Goal: Task Accomplishment & Management: Use online tool/utility

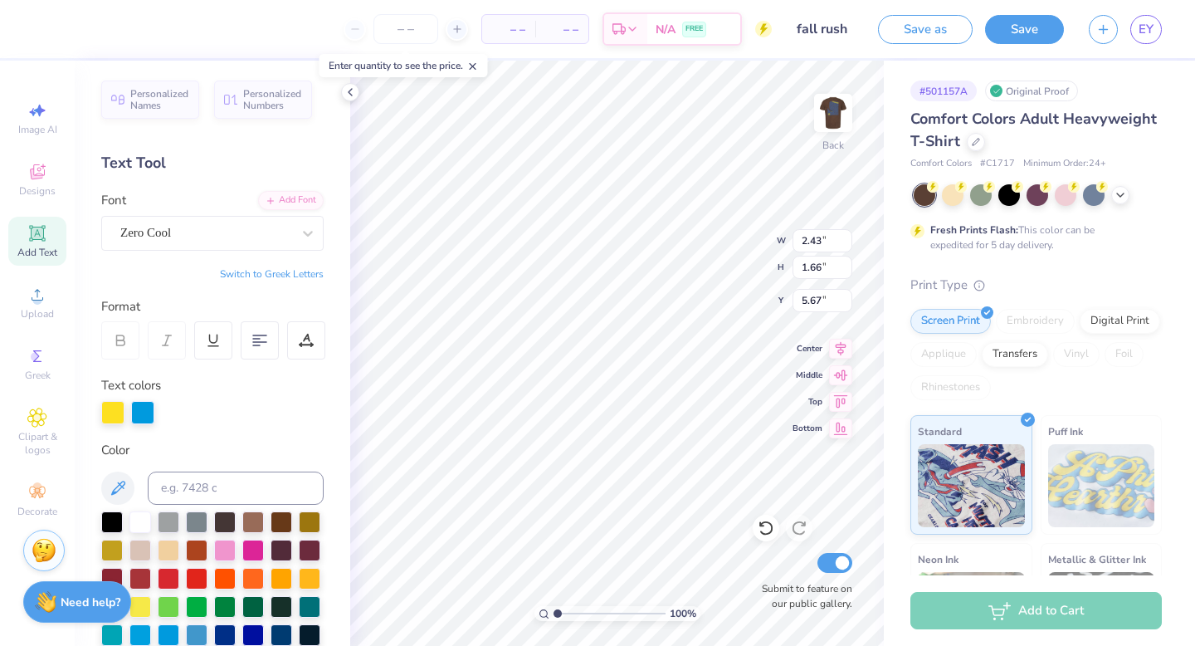
type textarea "S"
type textarea "s"
click at [821, 136] on img at bounding box center [833, 113] width 66 height 66
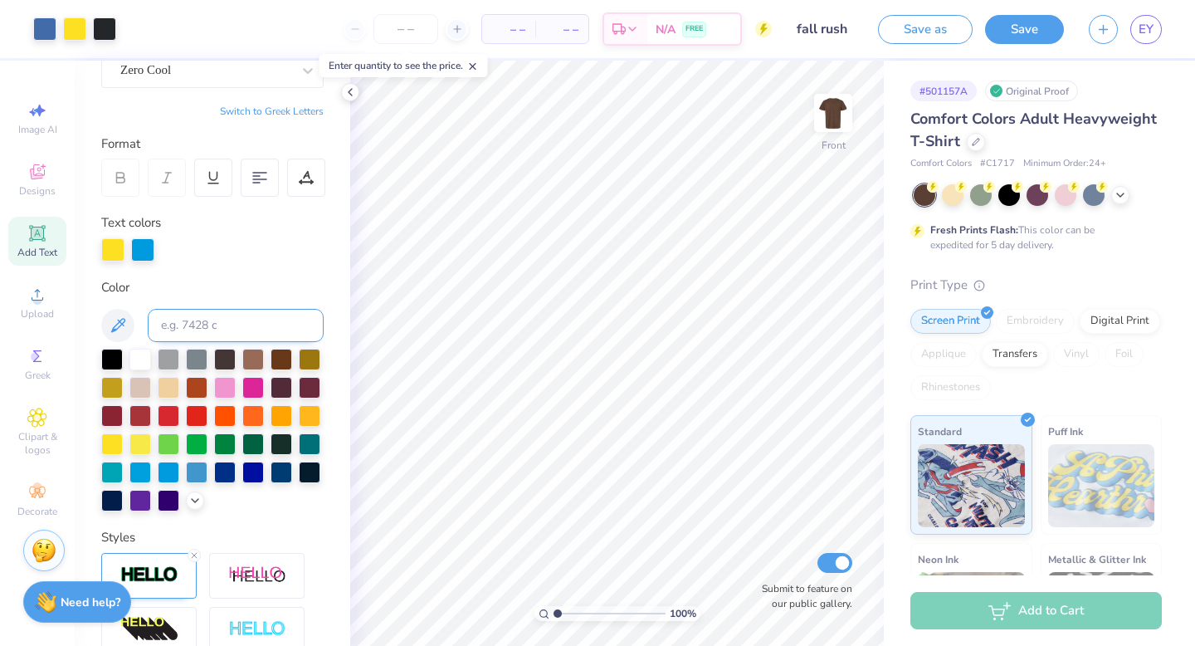
scroll to position [164, 0]
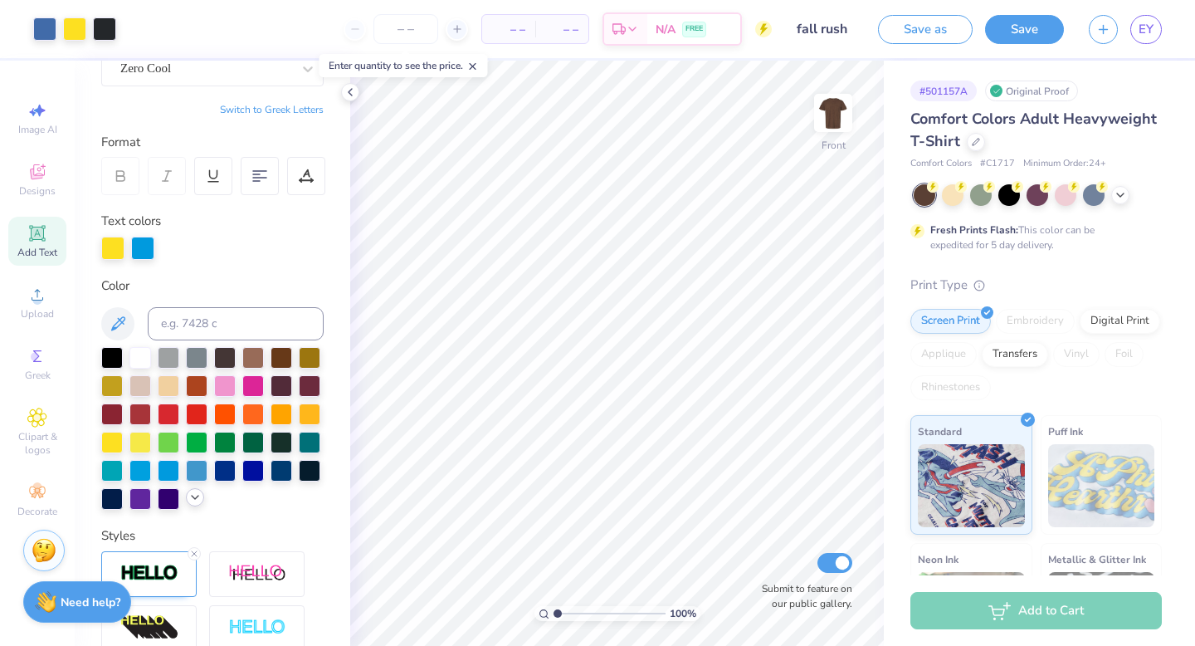
click at [192, 497] on polyline at bounding box center [195, 496] width 7 height 3
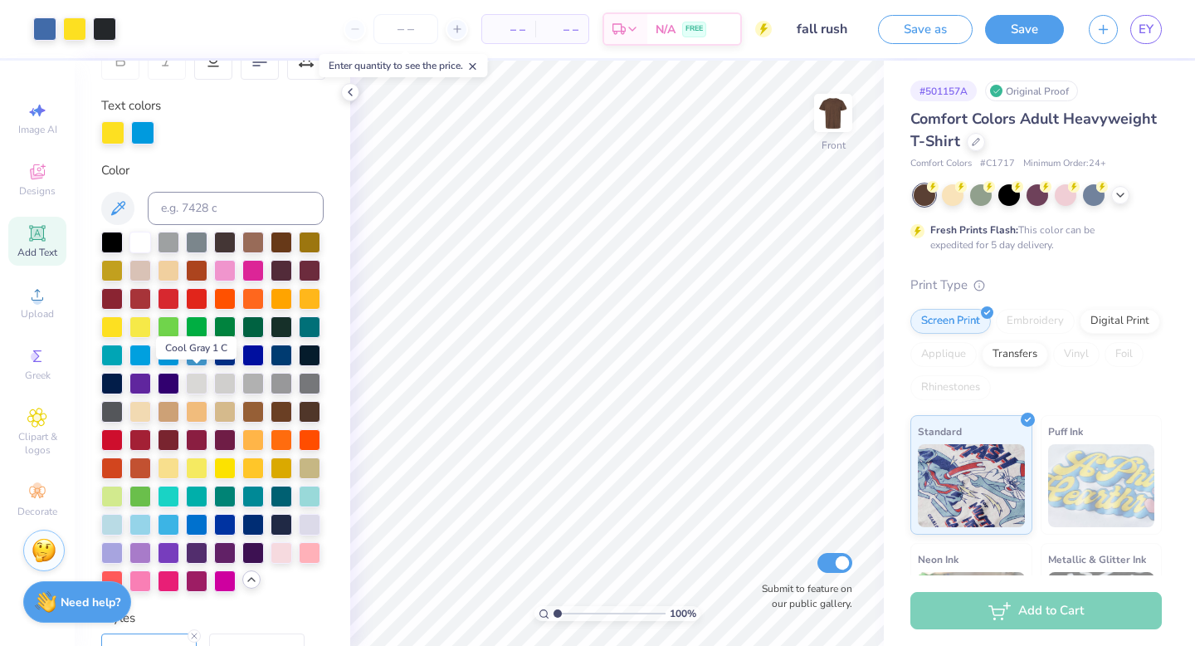
scroll to position [281, 0]
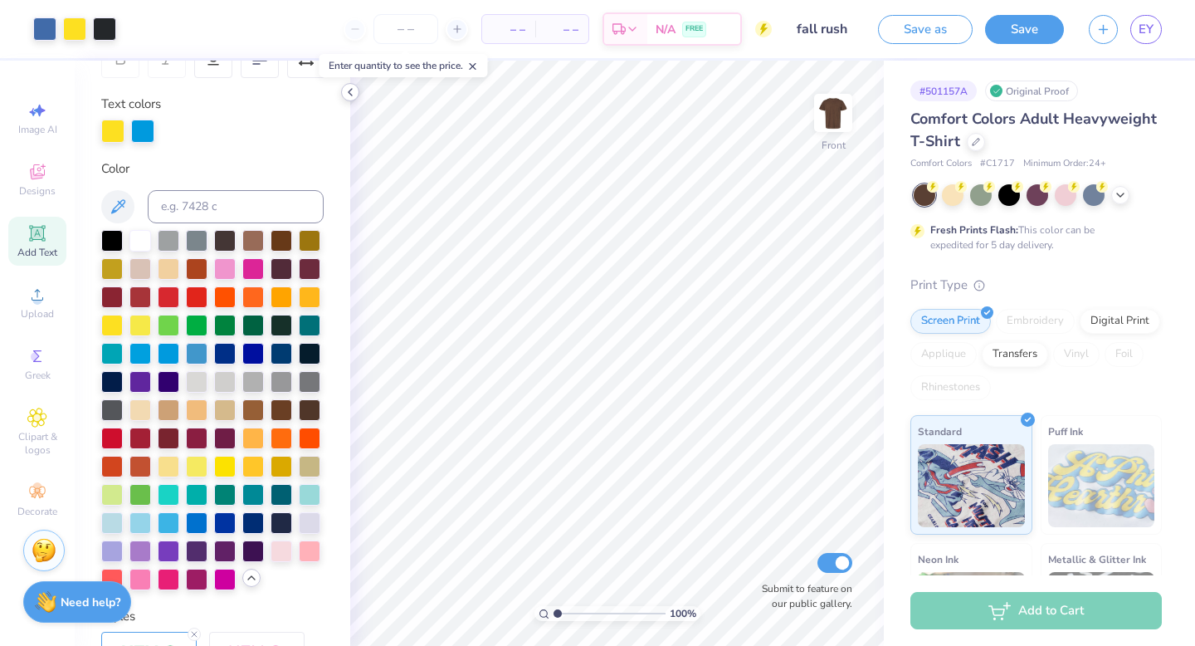
click at [353, 96] on icon at bounding box center [350, 91] width 13 height 13
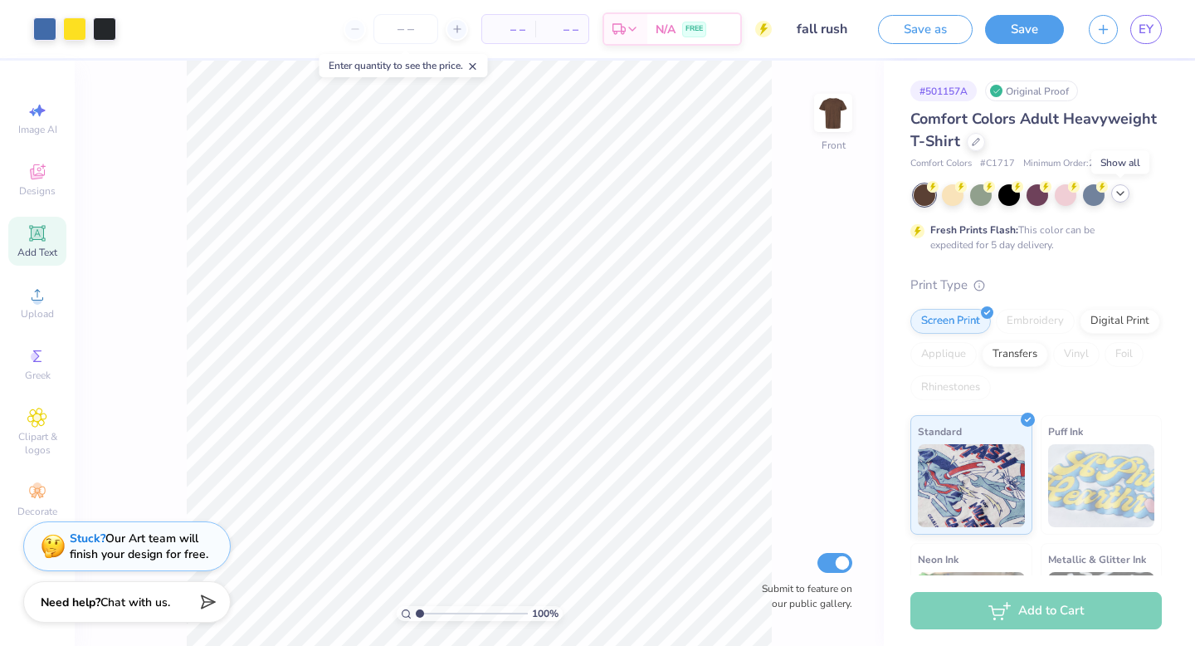
click at [1116, 197] on icon at bounding box center [1119, 193] width 13 height 13
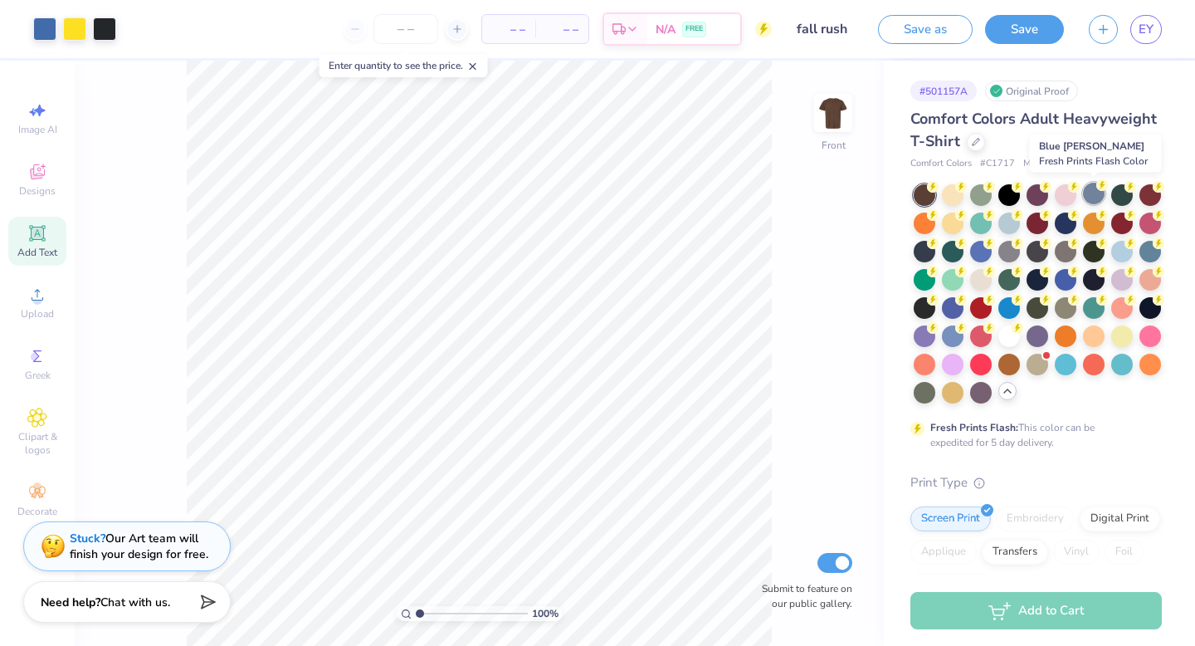
click at [1091, 197] on div at bounding box center [1094, 194] width 22 height 22
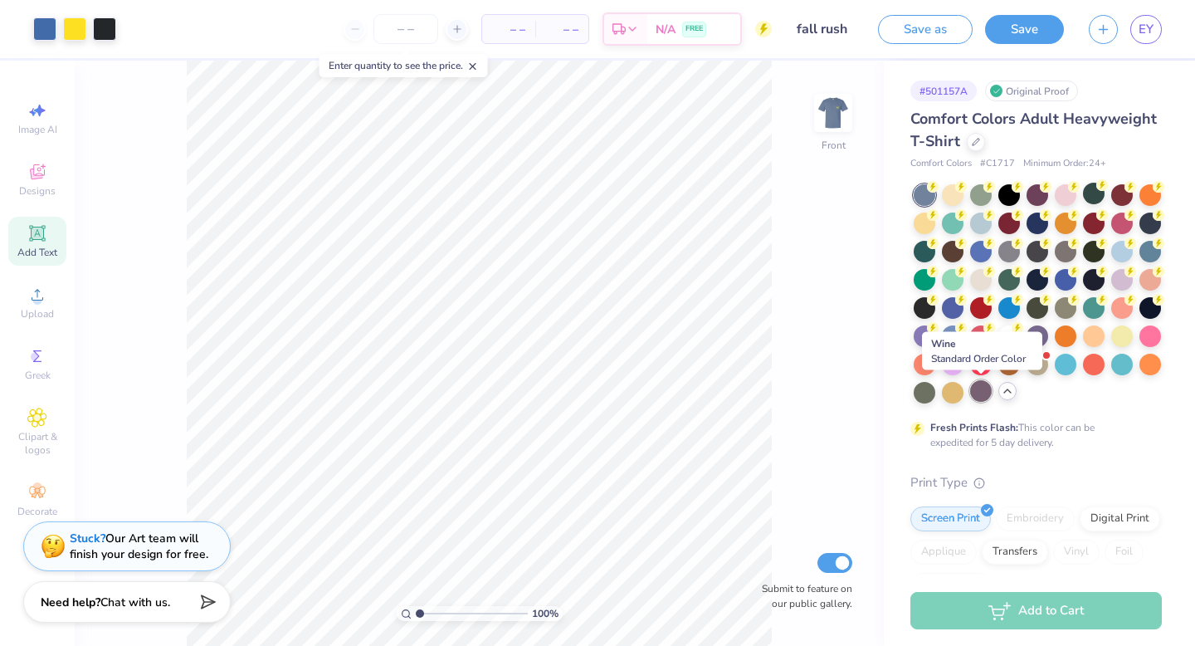
click at [982, 387] on div at bounding box center [981, 391] width 22 height 22
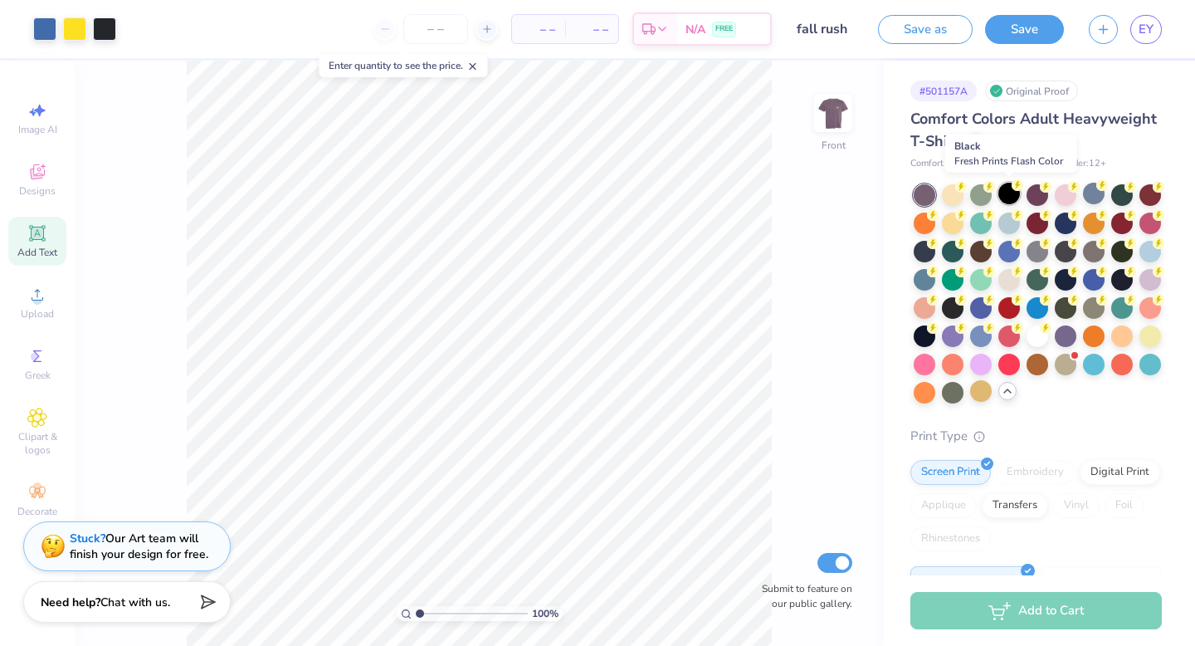
click at [1016, 192] on div at bounding box center [1009, 194] width 22 height 22
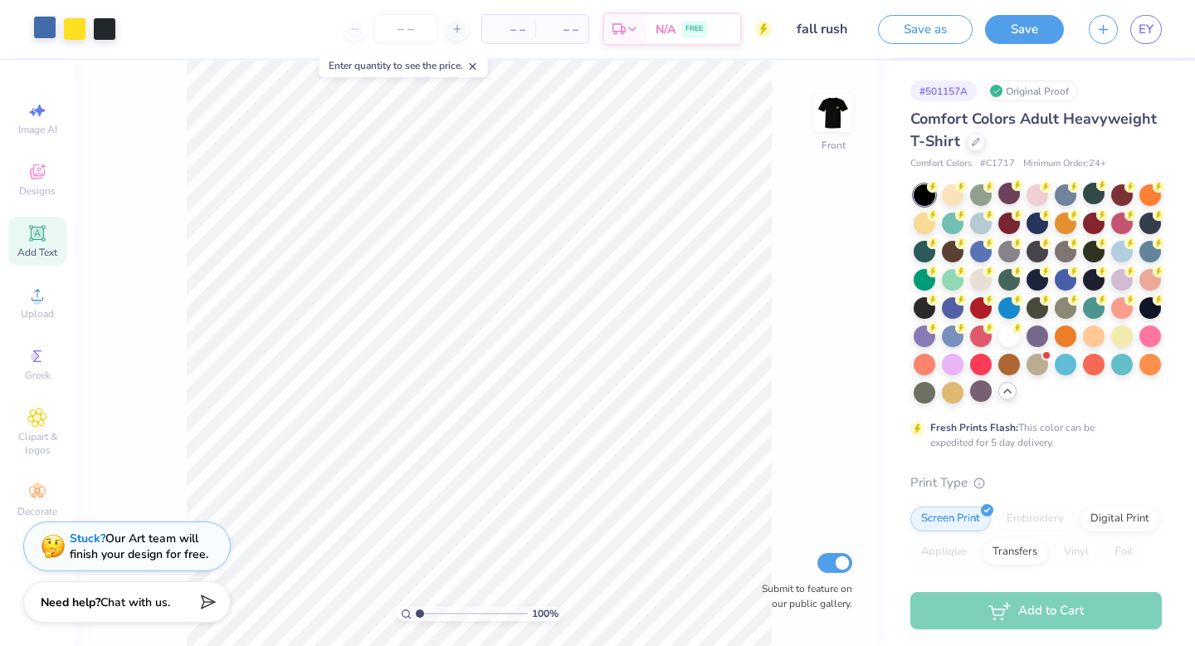
click at [46, 31] on div at bounding box center [44, 27] width 23 height 23
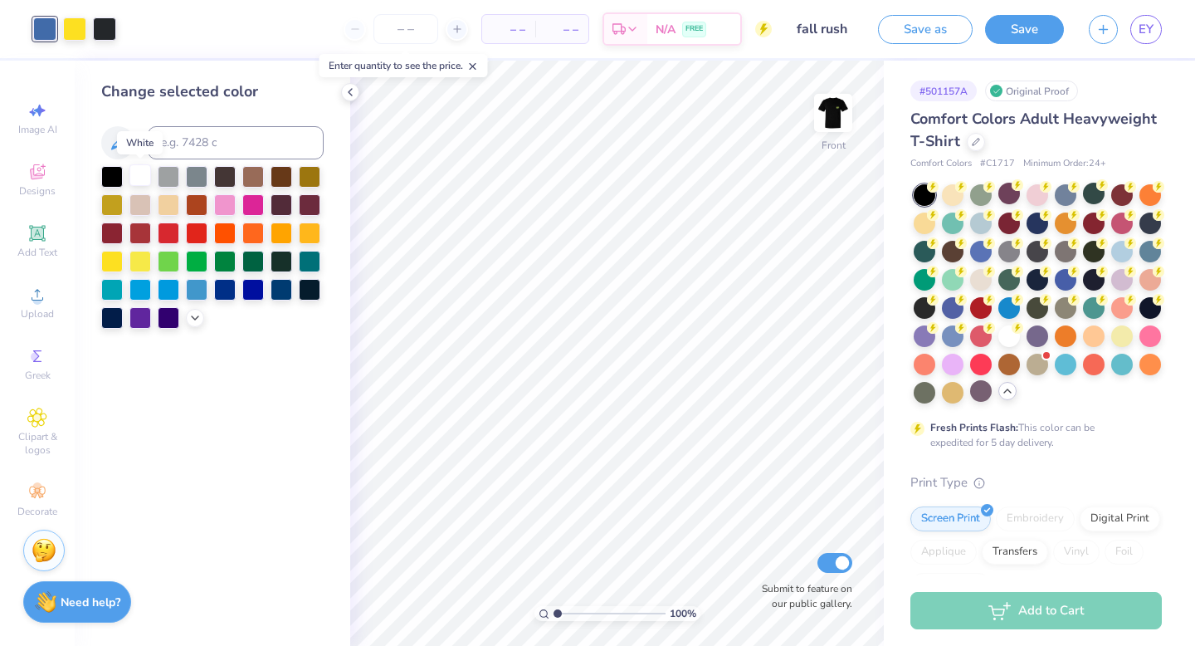
click at [137, 177] on div at bounding box center [140, 175] width 22 height 22
click at [74, 23] on div at bounding box center [74, 27] width 23 height 23
click at [192, 227] on div at bounding box center [197, 232] width 22 height 22
click at [165, 232] on div at bounding box center [169, 232] width 22 height 22
click at [135, 231] on div at bounding box center [140, 232] width 22 height 22
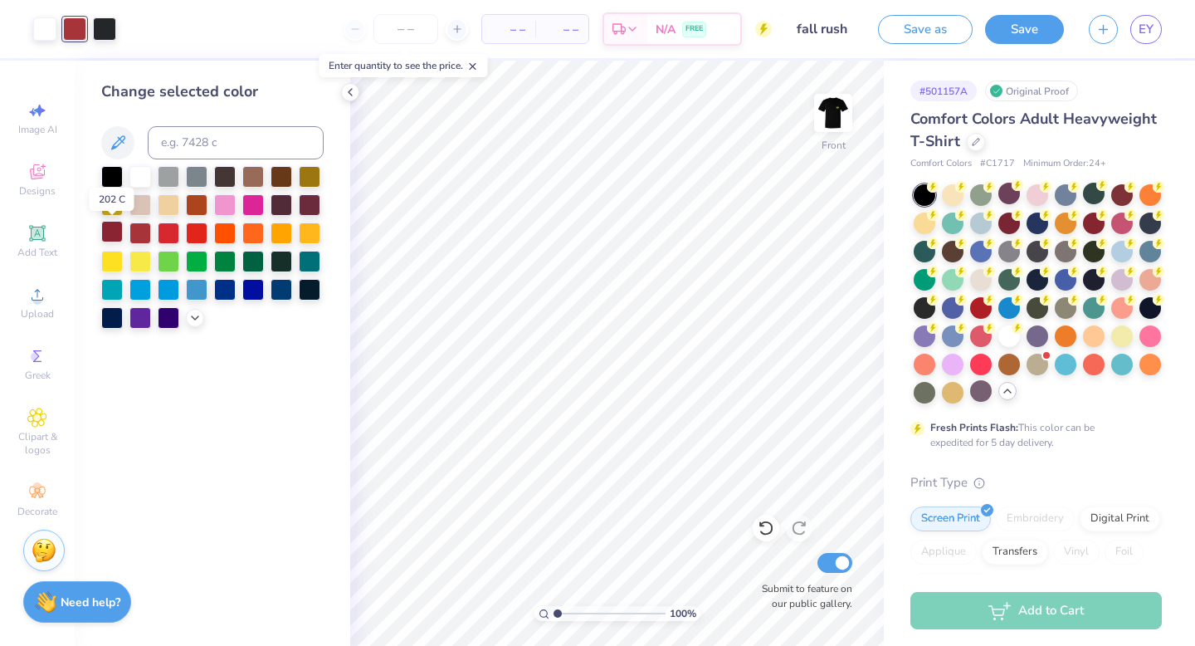
click at [115, 231] on div at bounding box center [112, 232] width 22 height 22
click at [164, 284] on div at bounding box center [169, 288] width 22 height 22
click at [46, 35] on div at bounding box center [44, 27] width 23 height 23
click at [248, 285] on div at bounding box center [253, 288] width 22 height 22
click at [115, 32] on div at bounding box center [104, 27] width 23 height 23
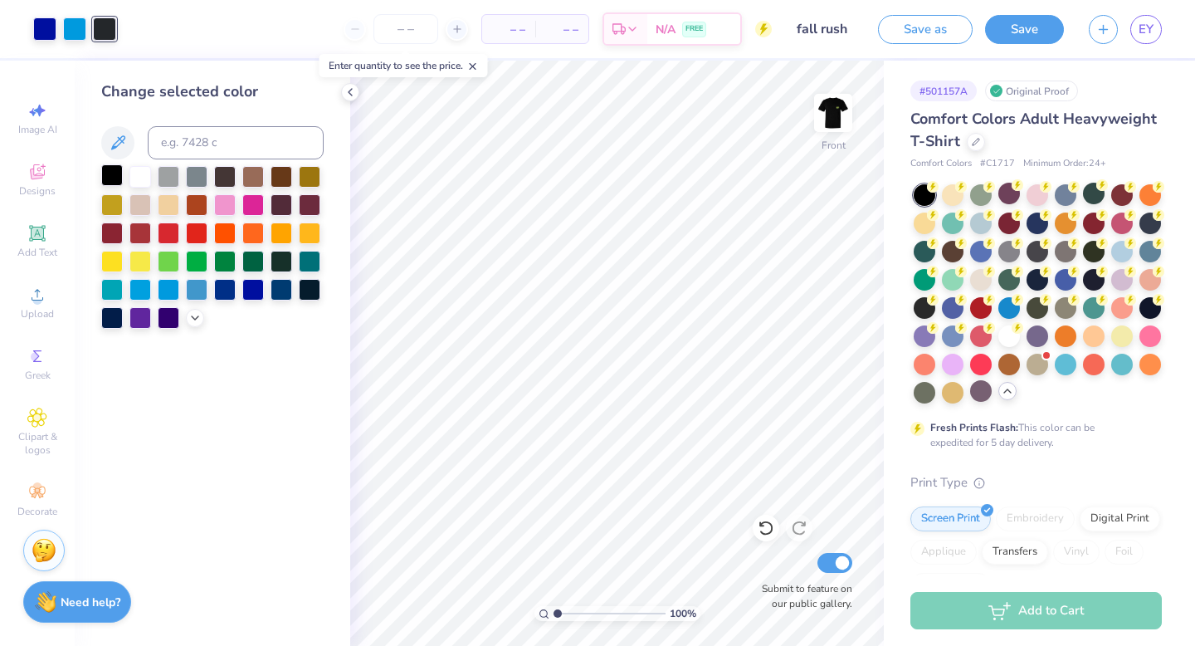
click at [115, 168] on div at bounding box center [112, 175] width 22 height 22
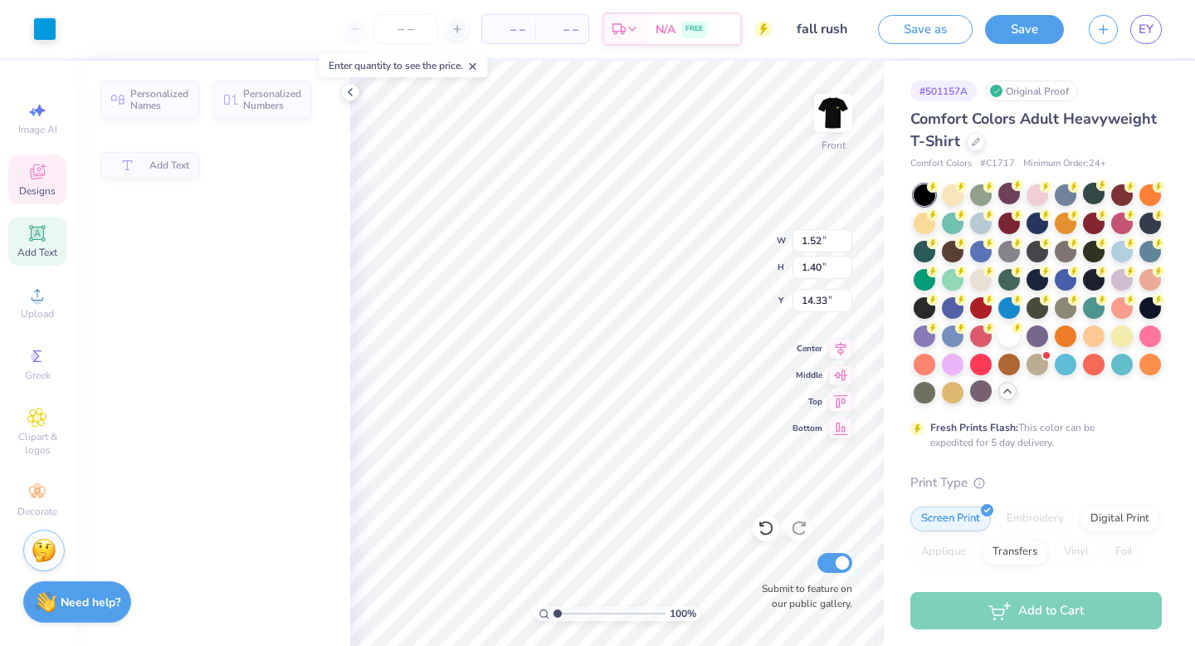
type input "1.52"
type input "1.40"
type input "14.33"
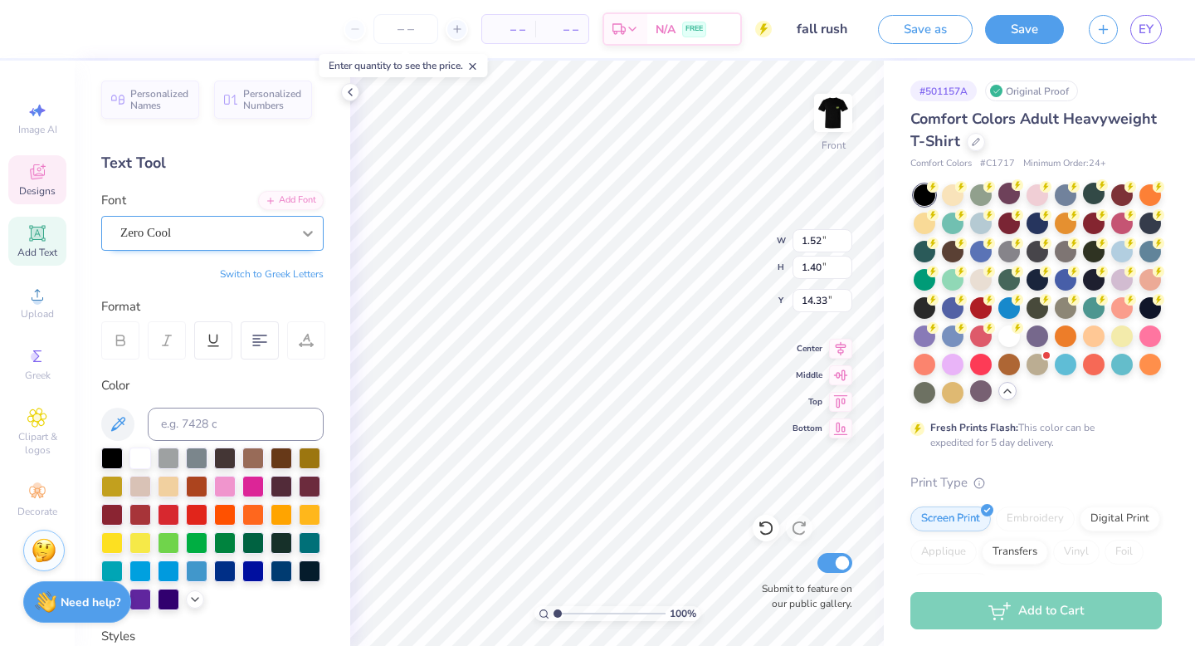
click at [298, 229] on div at bounding box center [308, 233] width 30 height 30
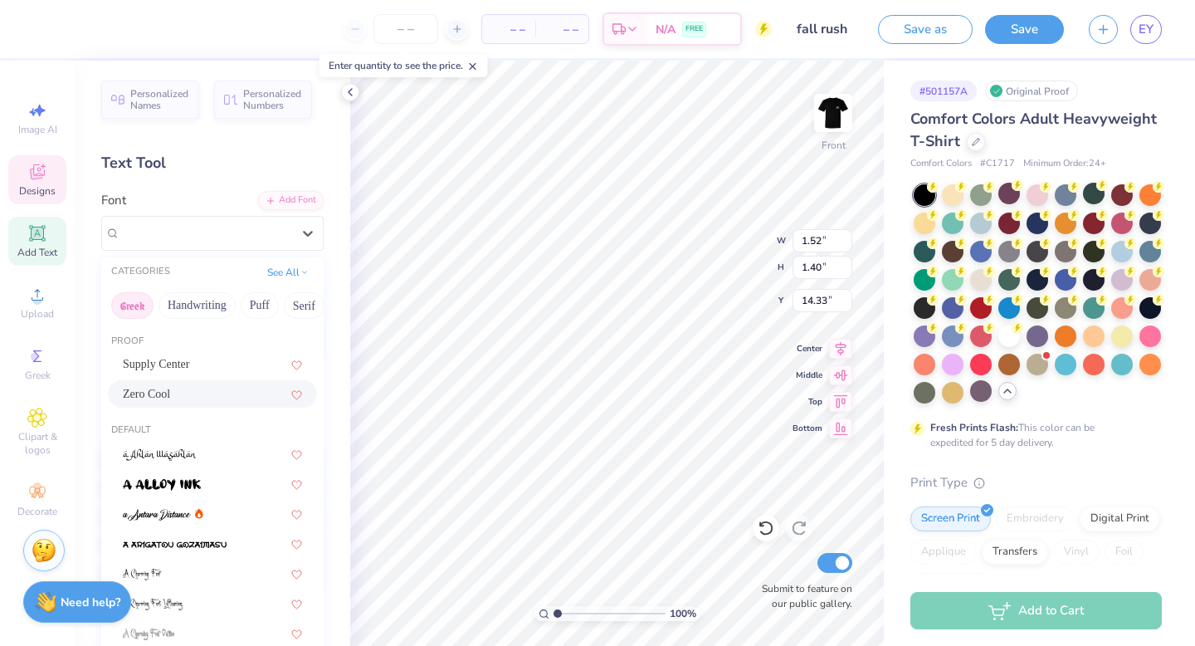
click at [131, 304] on button "Greek" at bounding box center [132, 305] width 42 height 27
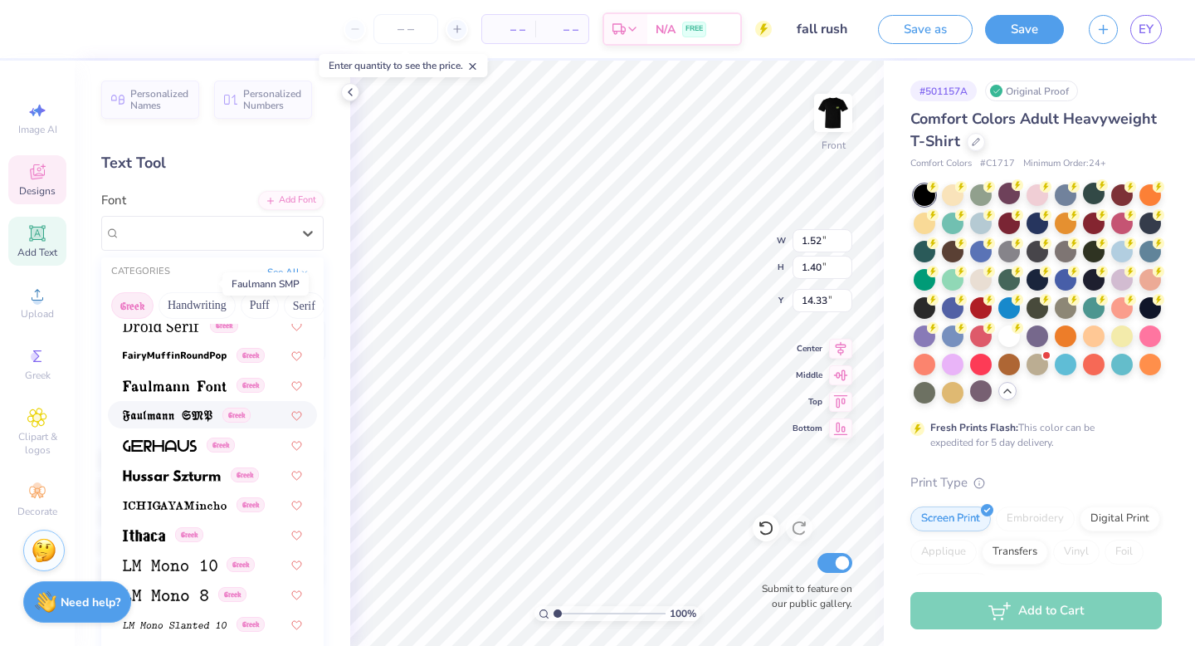
scroll to position [904, 0]
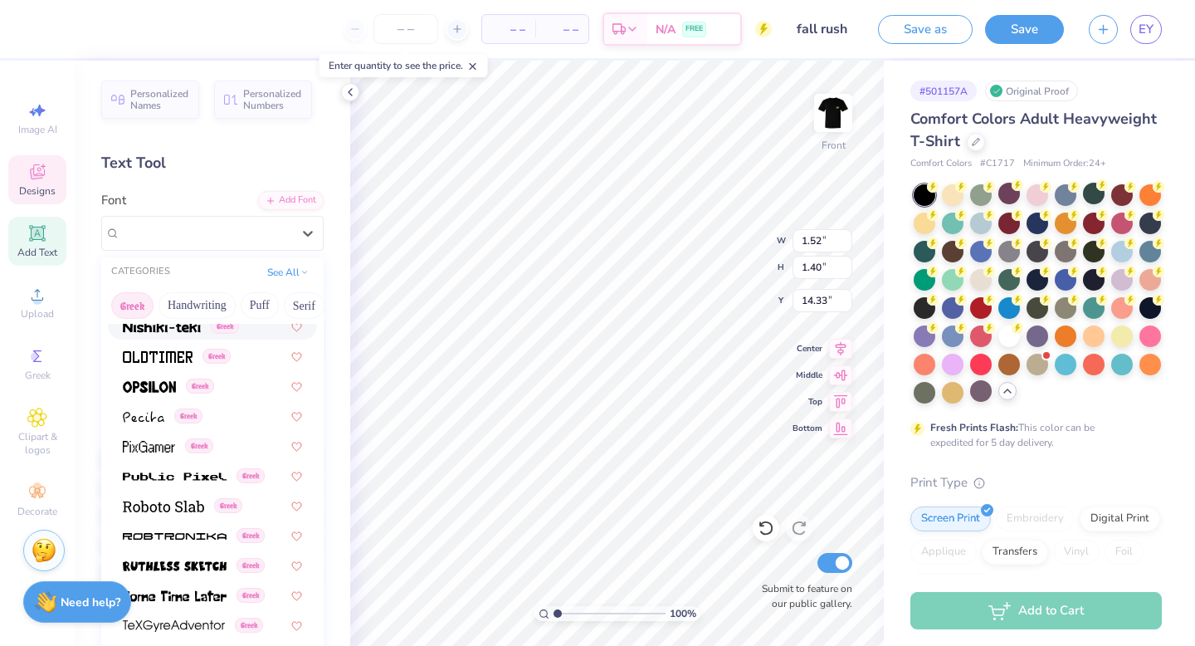
click at [131, 298] on button "Greek" at bounding box center [132, 305] width 42 height 27
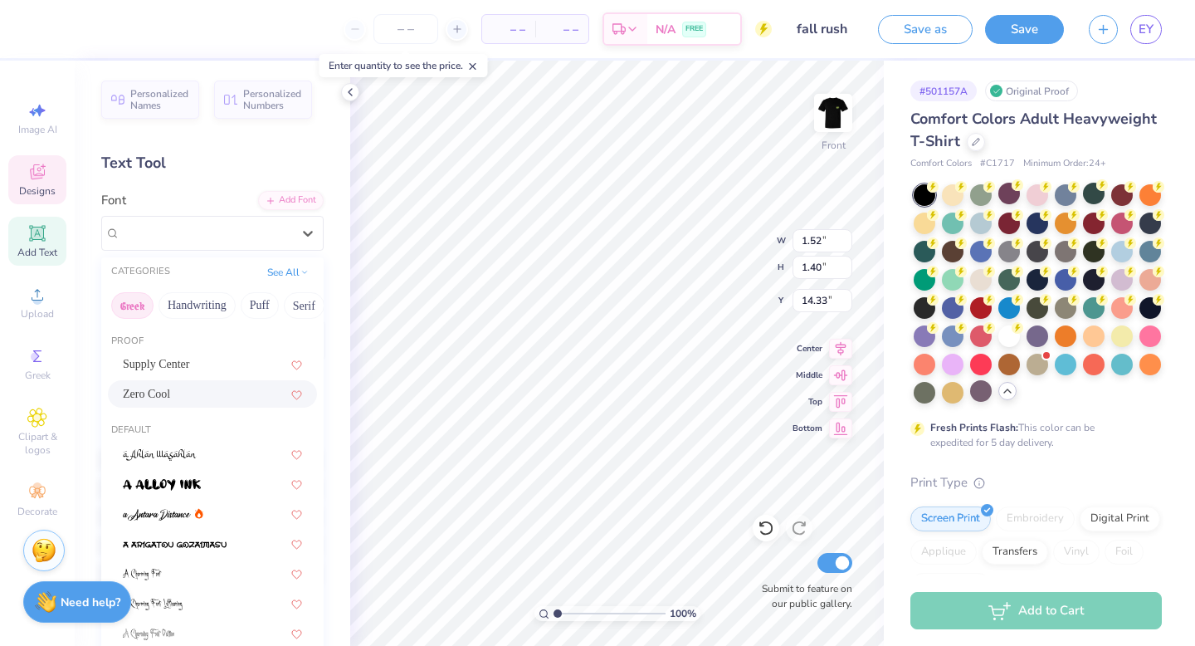
click at [140, 307] on button "Greek" at bounding box center [132, 305] width 42 height 27
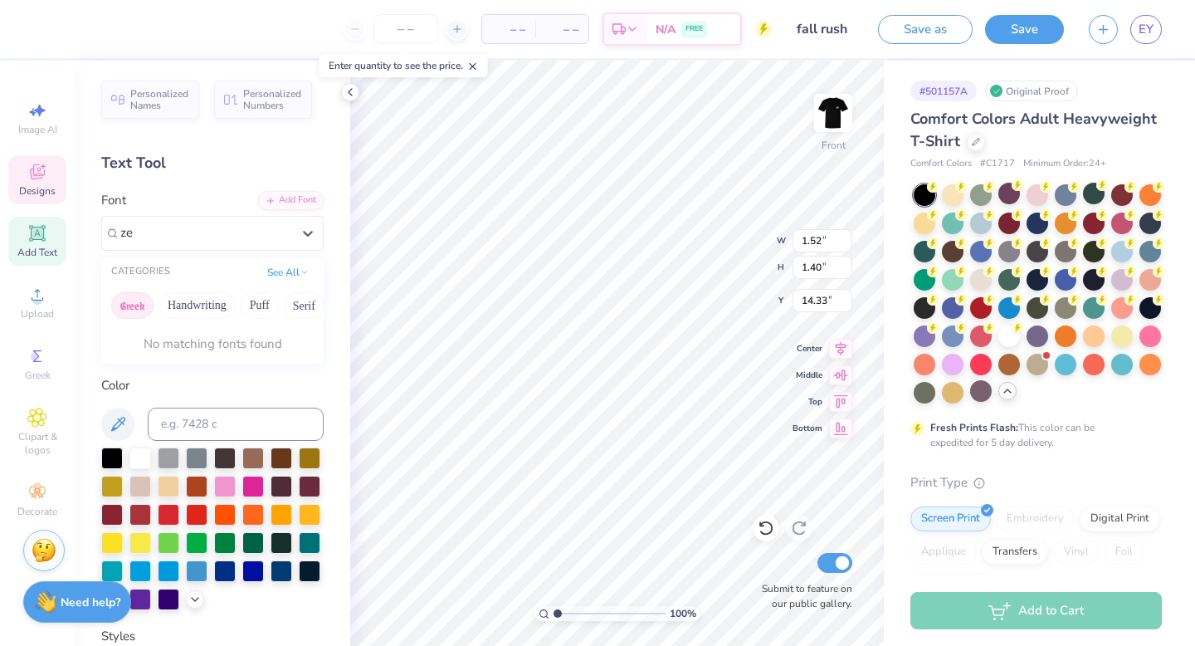
type input "z"
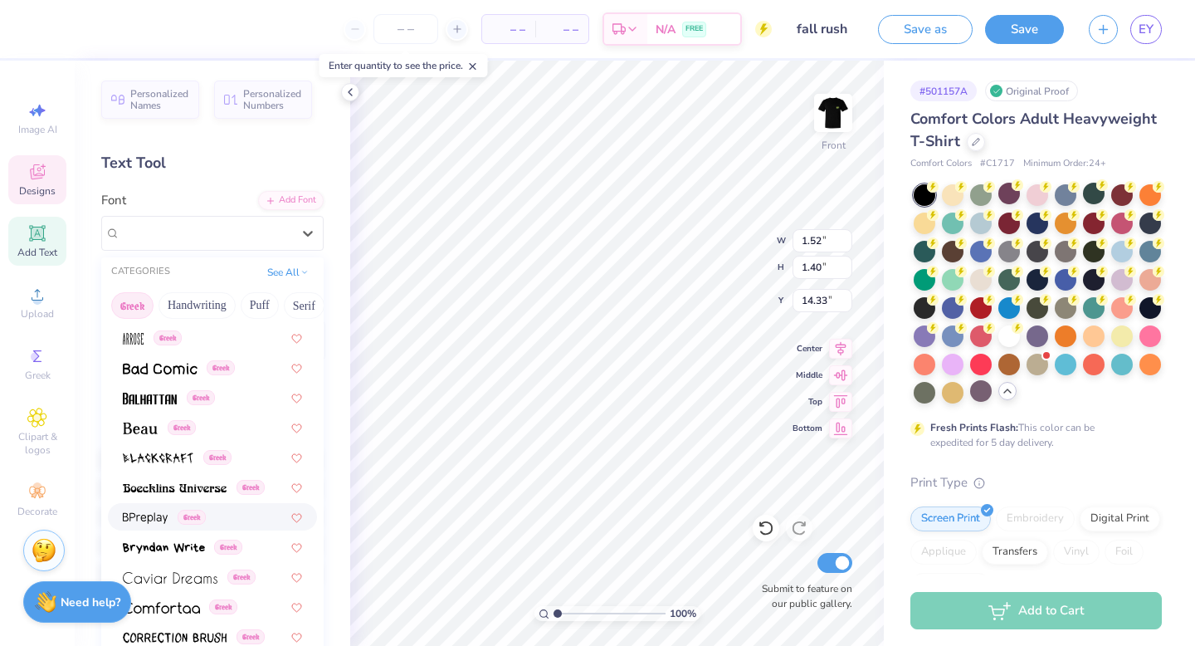
scroll to position [122, 0]
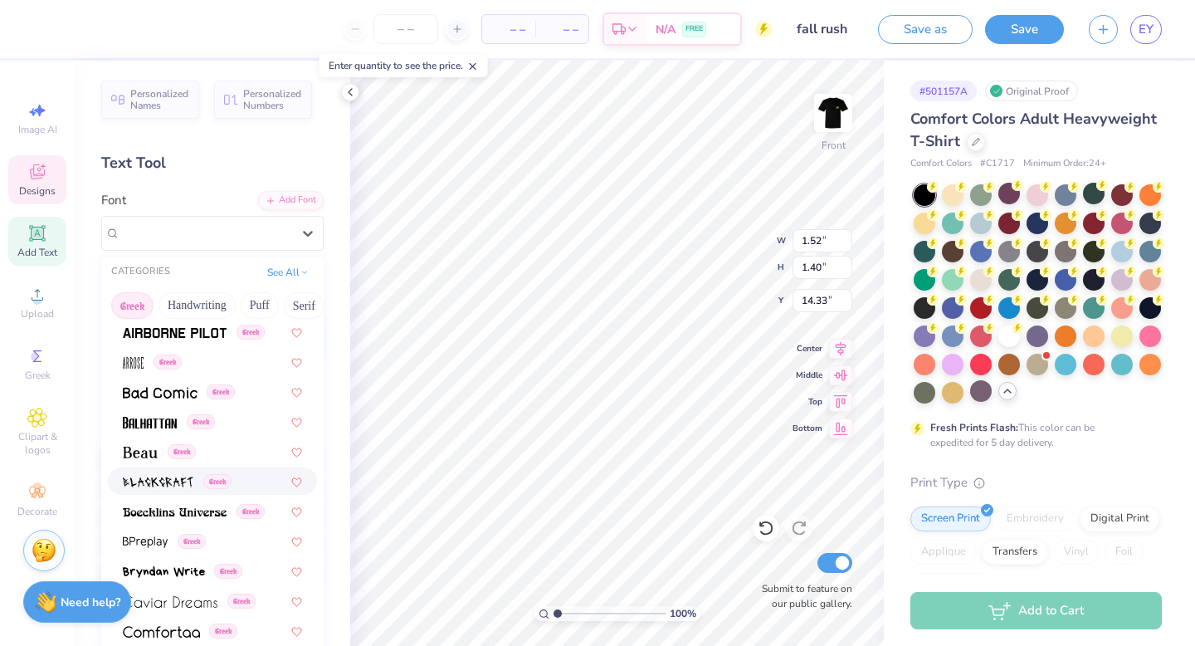
click at [166, 476] on img at bounding box center [158, 482] width 71 height 12
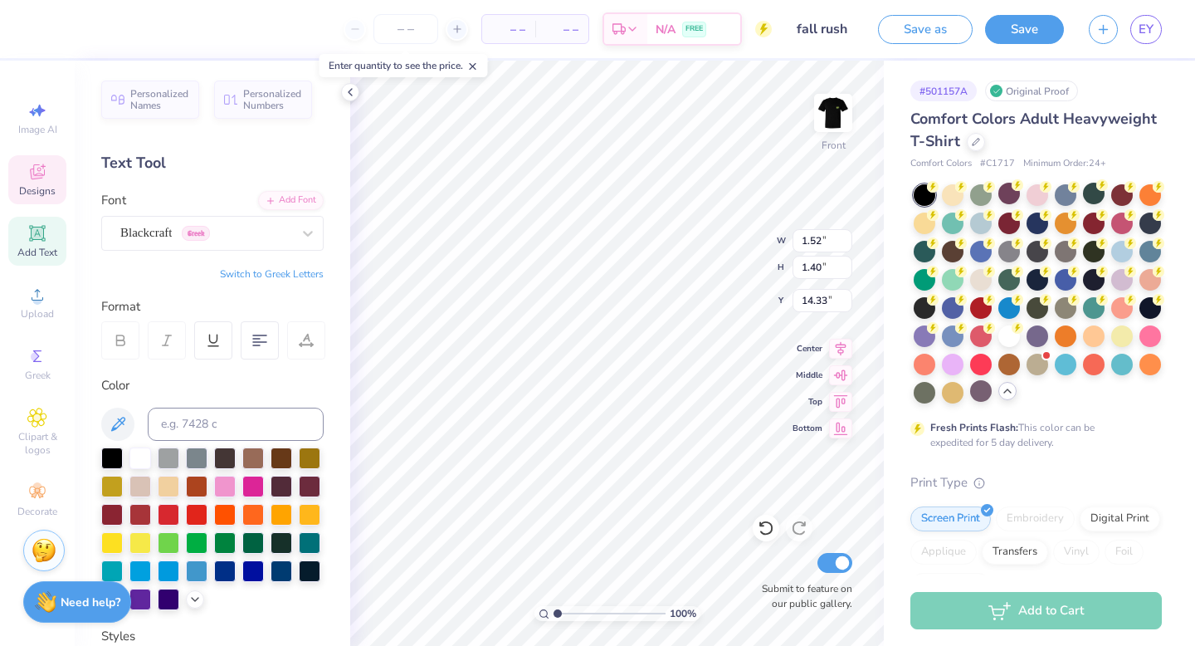
scroll to position [0, 0]
type textarea "sp"
click at [308, 273] on button "Switch to Greek Letters" at bounding box center [272, 273] width 104 height 13
type input "5.78"
type input "2.09"
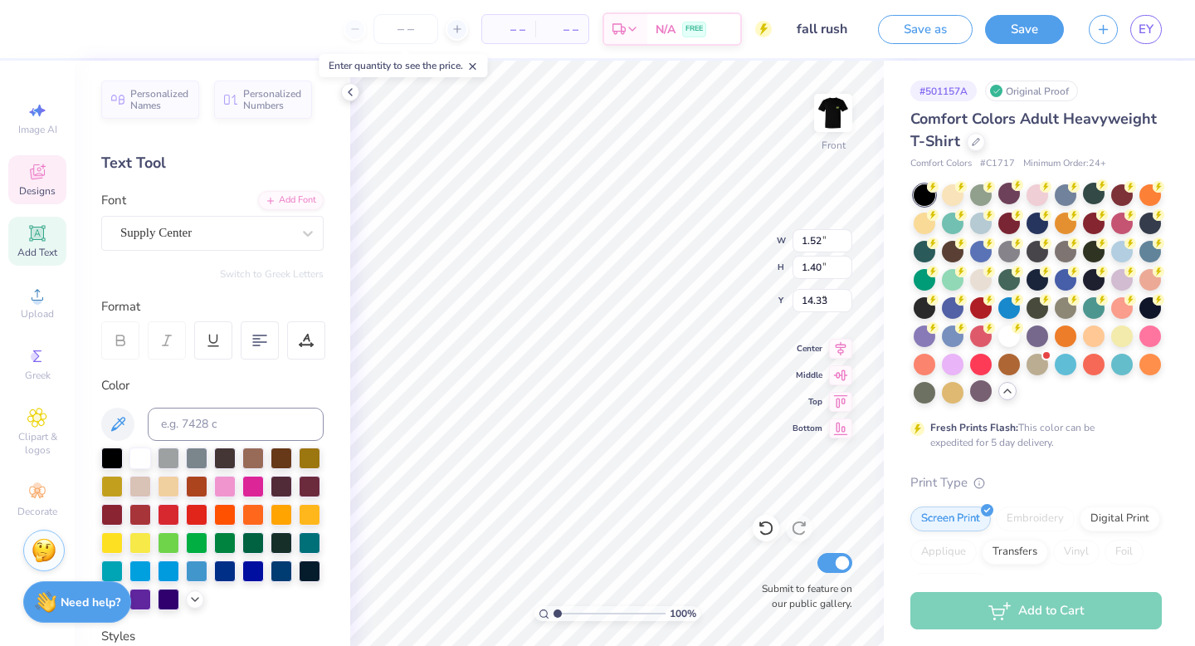
type input "3.00"
click at [315, 231] on icon at bounding box center [308, 233] width 17 height 17
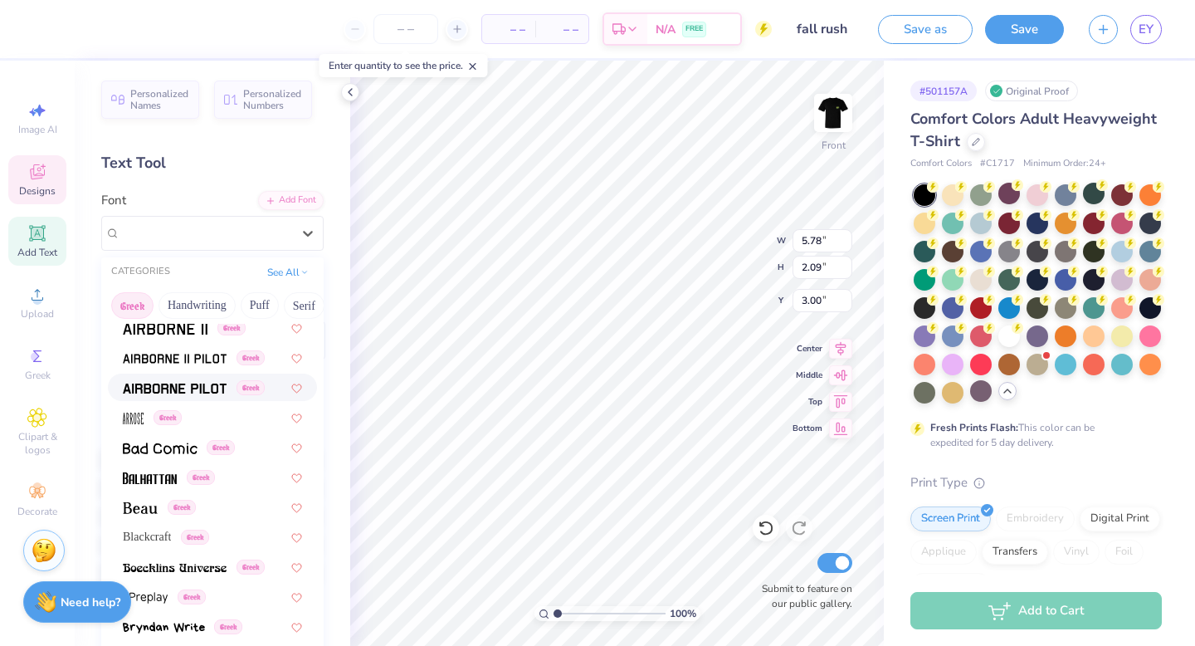
scroll to position [101, 0]
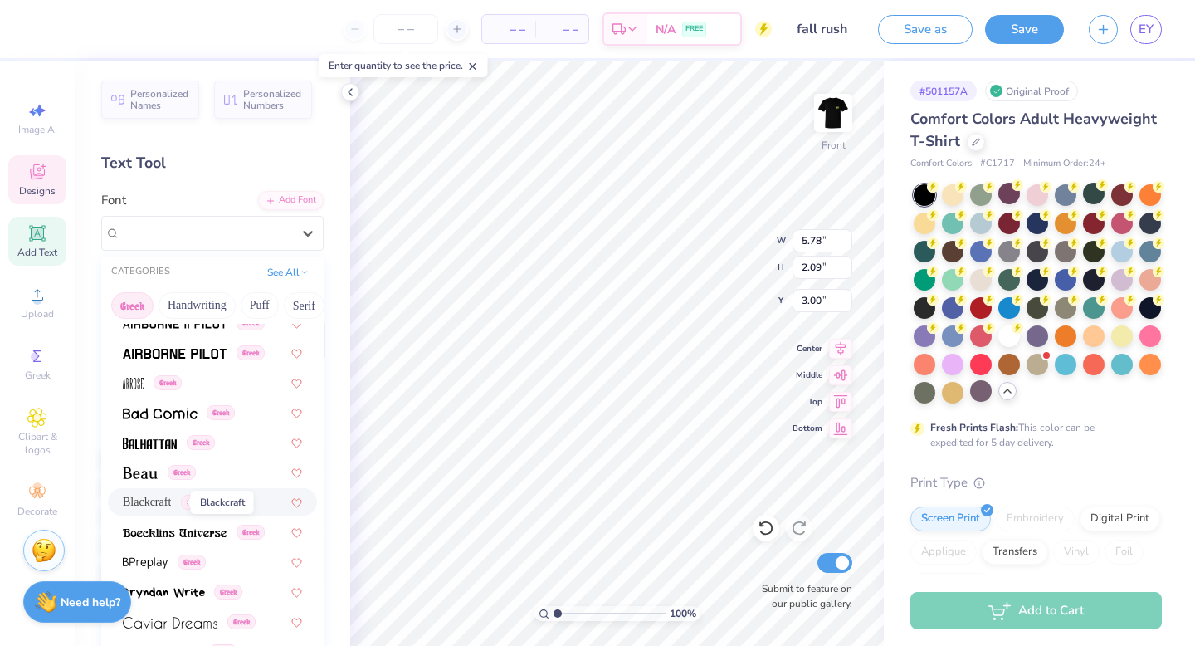
click at [156, 496] on span "Blackcraft" at bounding box center [147, 501] width 48 height 17
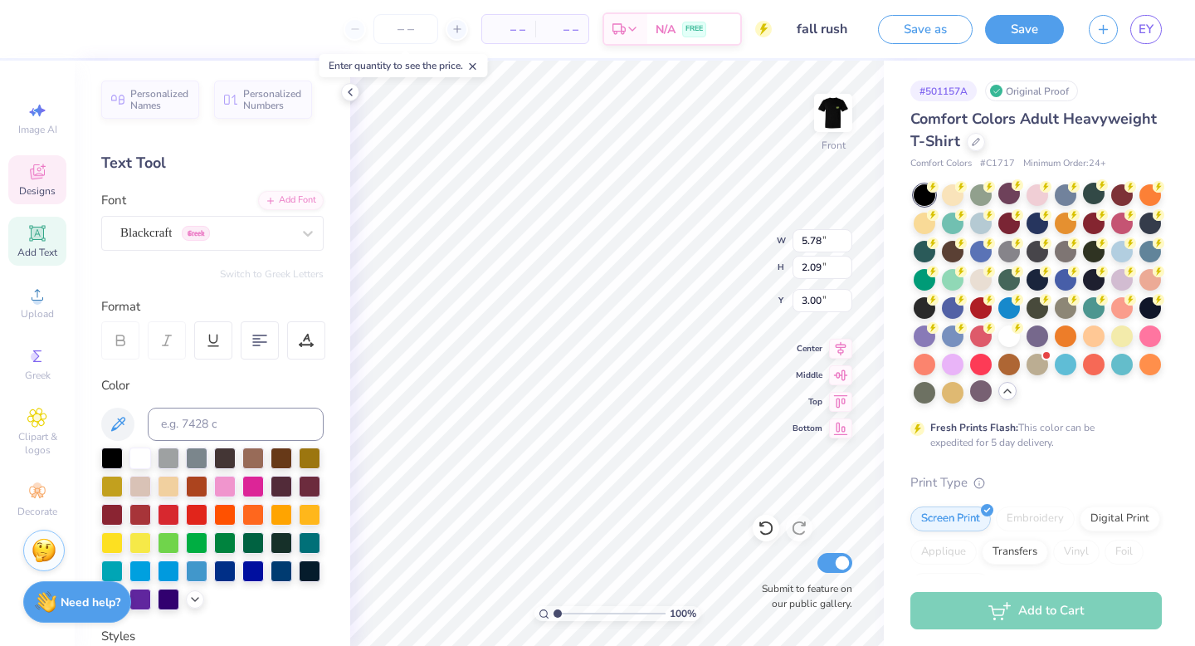
scroll to position [0, 2]
type input "10.24"
type input "13.18"
type input "3.59"
type input "1.54"
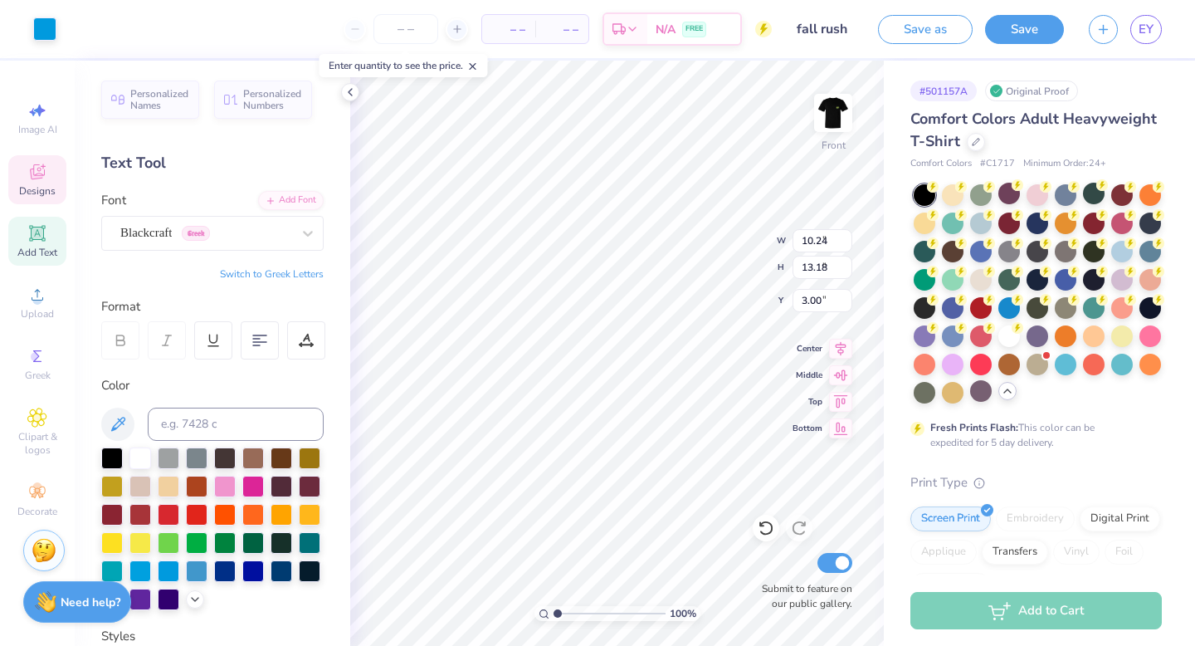
type input "3.27"
type input "5.37"
type input "2.30"
type input "3.24"
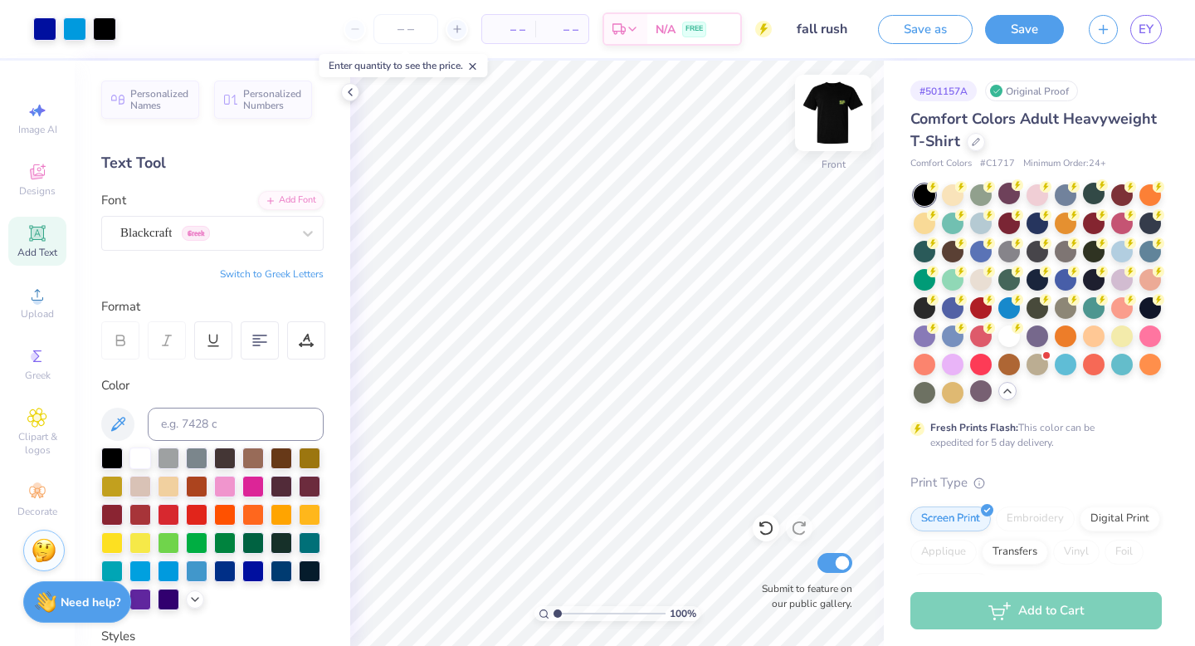
click at [831, 119] on img at bounding box center [833, 113] width 66 height 66
click at [832, 112] on img at bounding box center [833, 113] width 66 height 66
click at [836, 124] on img at bounding box center [833, 113] width 66 height 66
click at [52, 33] on div at bounding box center [44, 27] width 23 height 23
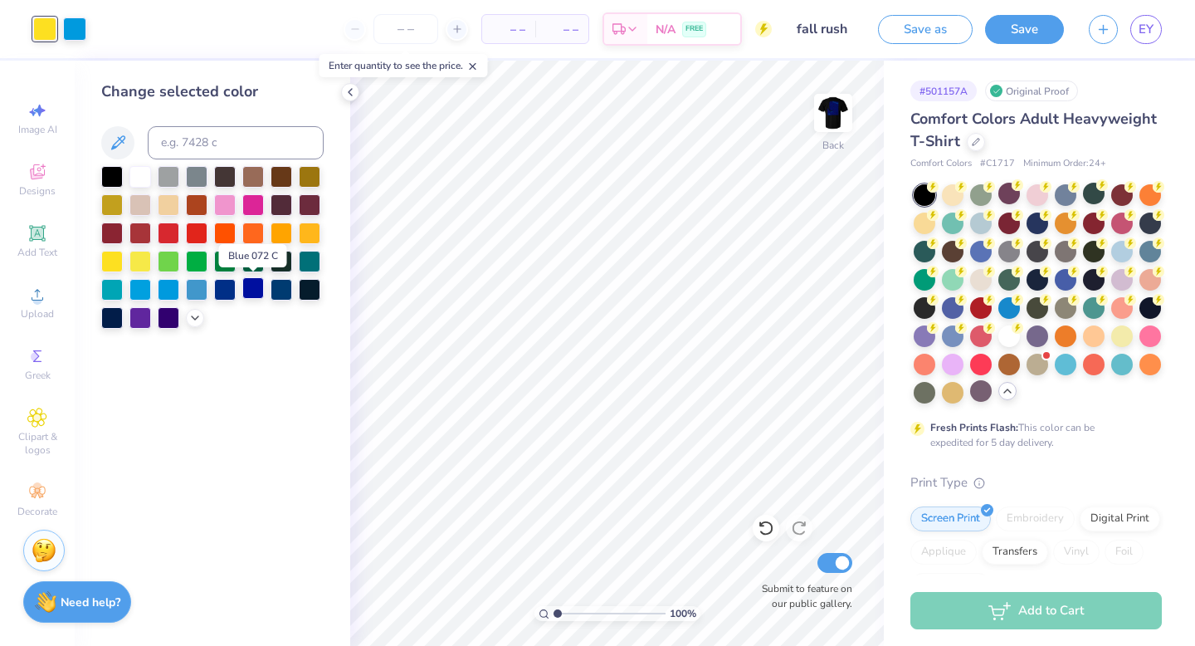
click at [255, 295] on div at bounding box center [253, 288] width 22 height 22
click at [830, 118] on img at bounding box center [833, 113] width 66 height 66
click at [831, 119] on img at bounding box center [833, 113] width 66 height 66
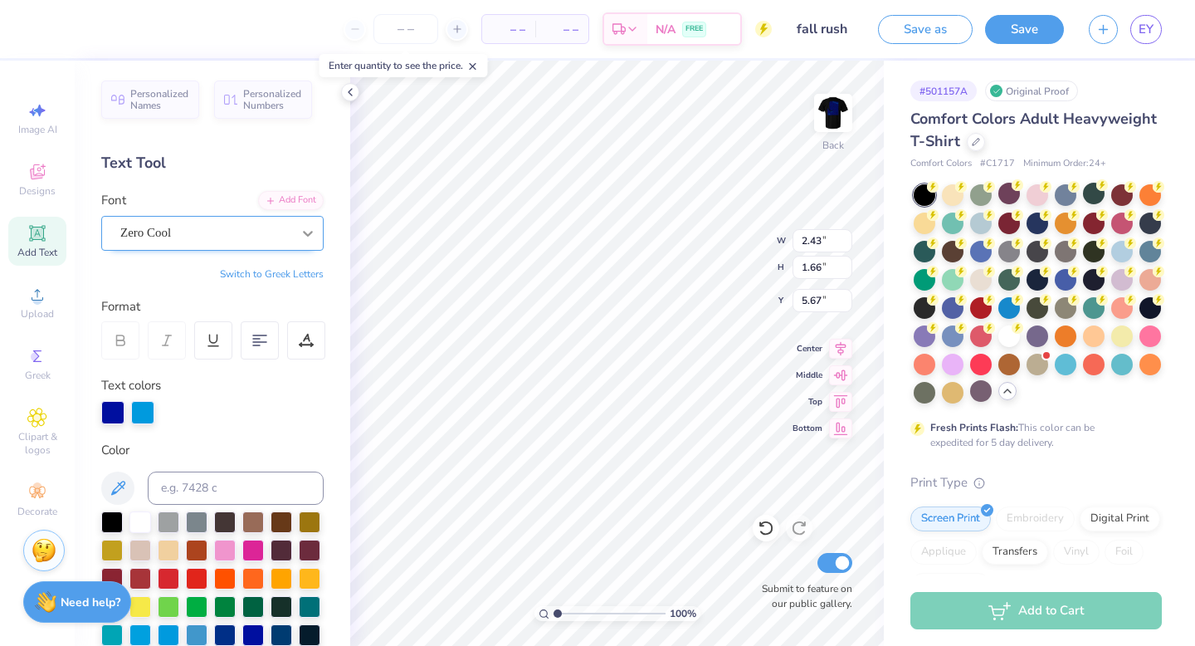
click at [306, 231] on icon at bounding box center [308, 233] width 17 height 17
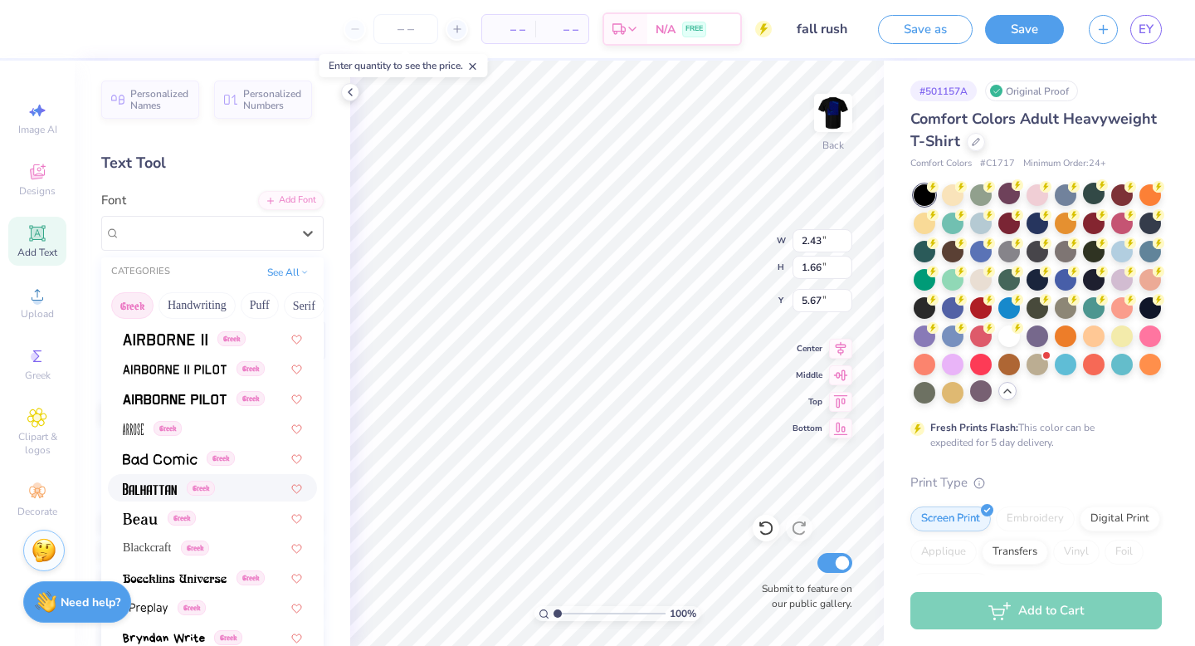
scroll to position [88, 0]
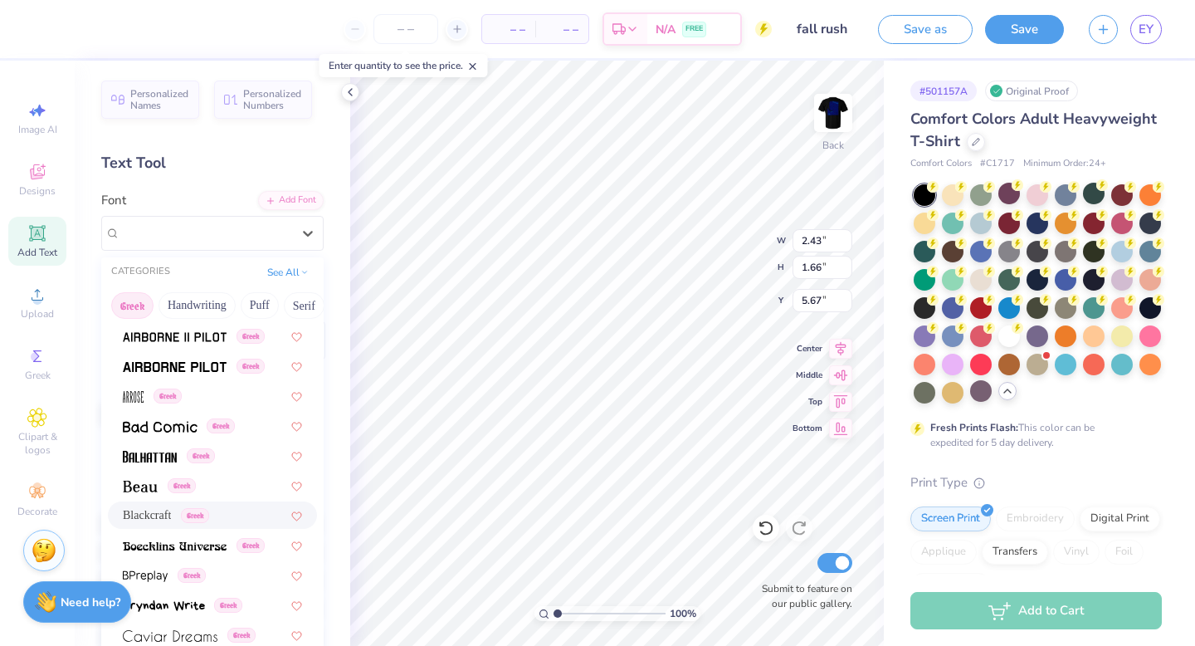
click at [167, 514] on span "Blackcraft" at bounding box center [147, 514] width 48 height 17
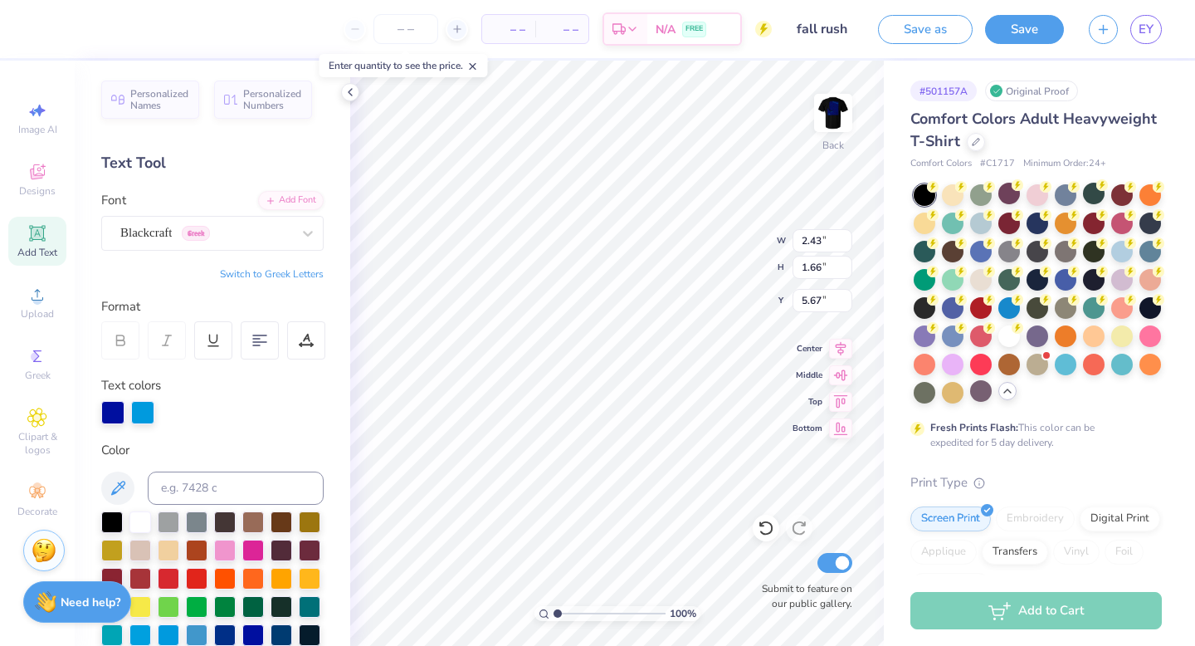
click at [290, 271] on button "Switch to Greek Letters" at bounding box center [272, 273] width 104 height 13
type input "2.97"
type input "2.01"
click at [41, 241] on icon at bounding box center [37, 233] width 20 height 20
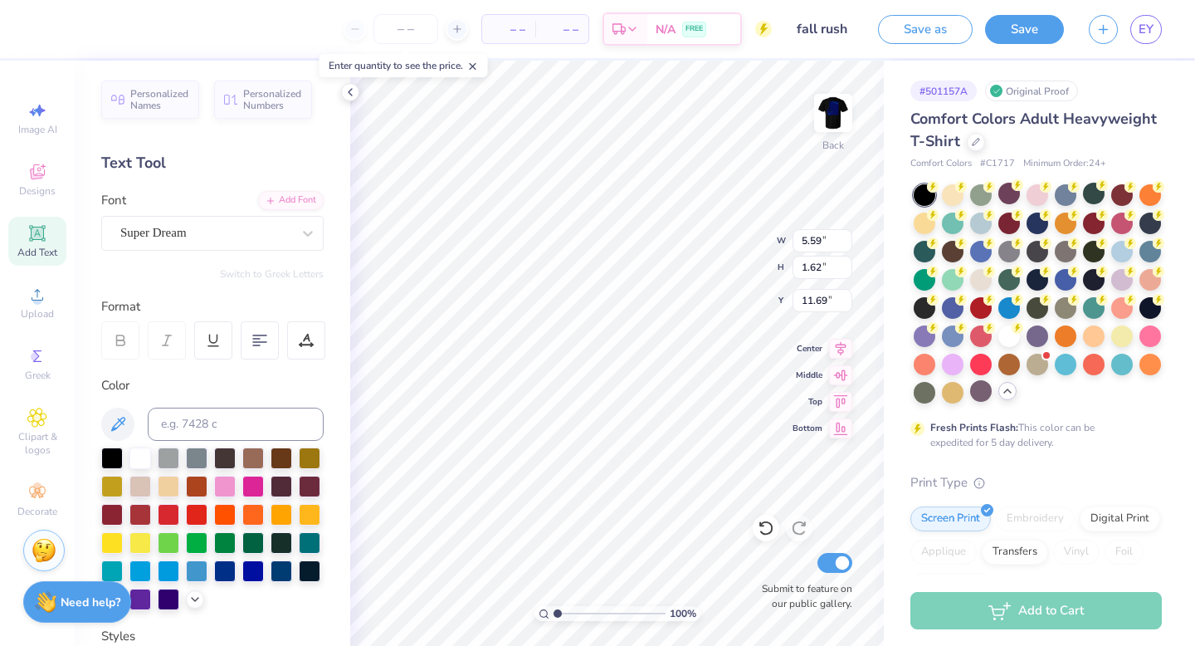
type textarea "T"
type textarea "FALL RUSH"
click at [272, 237] on div "Super Dream" at bounding box center [206, 233] width 174 height 26
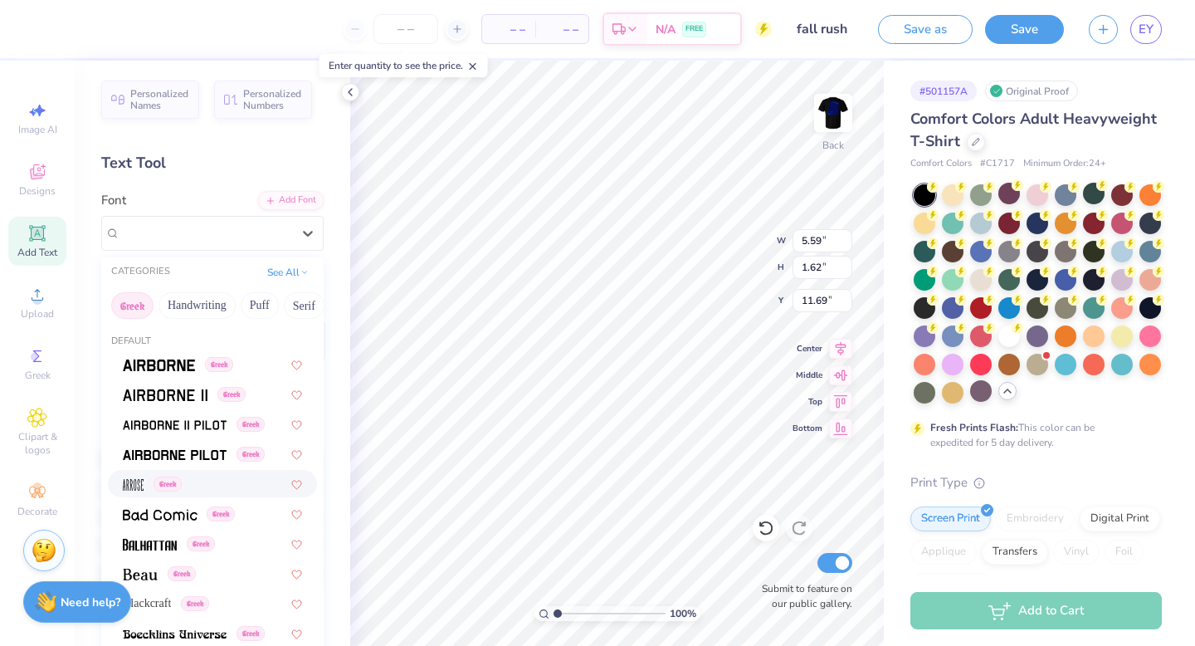
click at [127, 483] on img at bounding box center [133, 485] width 21 height 12
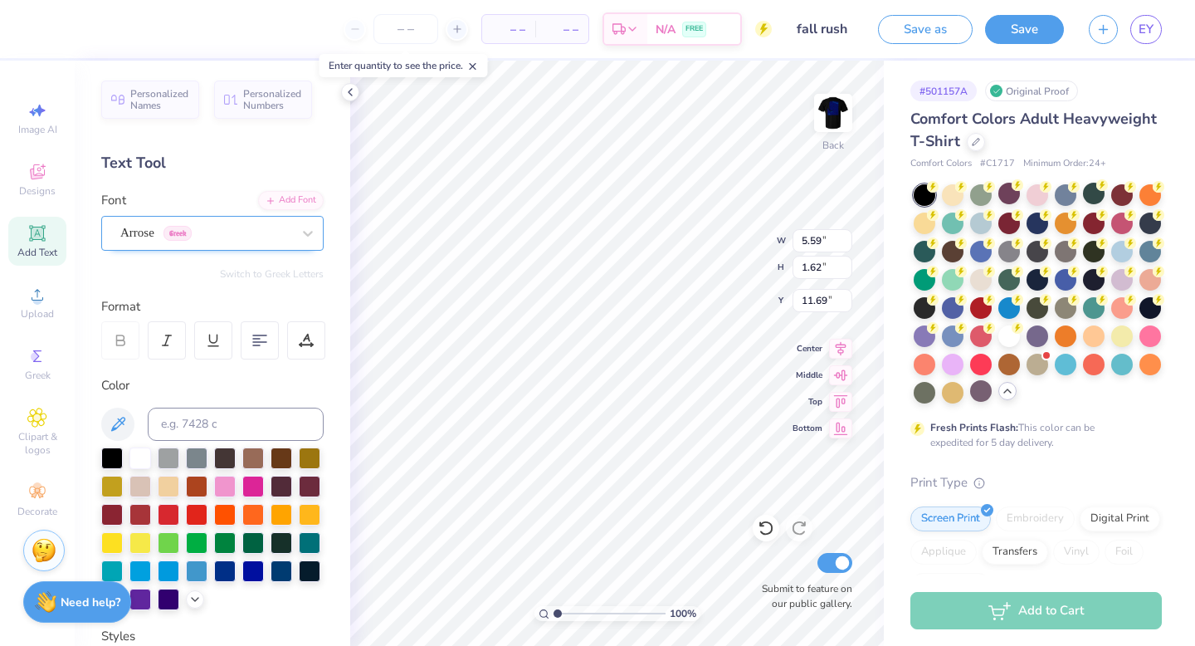
click at [285, 222] on div "Arrose Greek" at bounding box center [206, 233] width 174 height 26
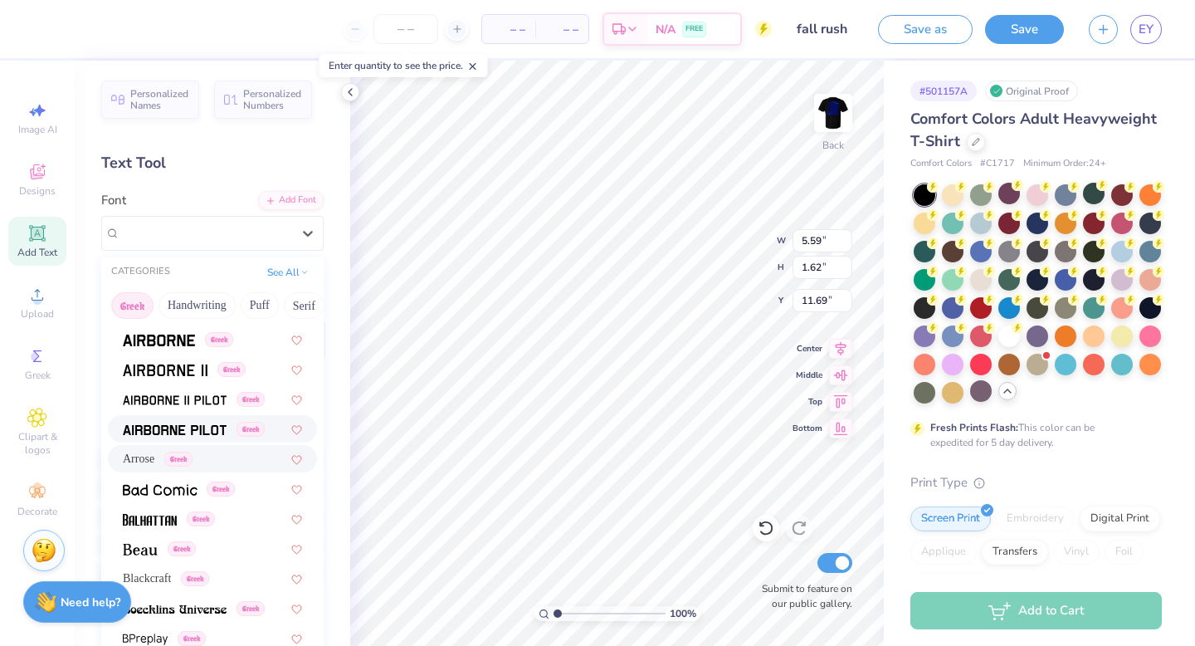
scroll to position [26, 0]
click at [156, 581] on span "Blackcraft" at bounding box center [147, 576] width 48 height 17
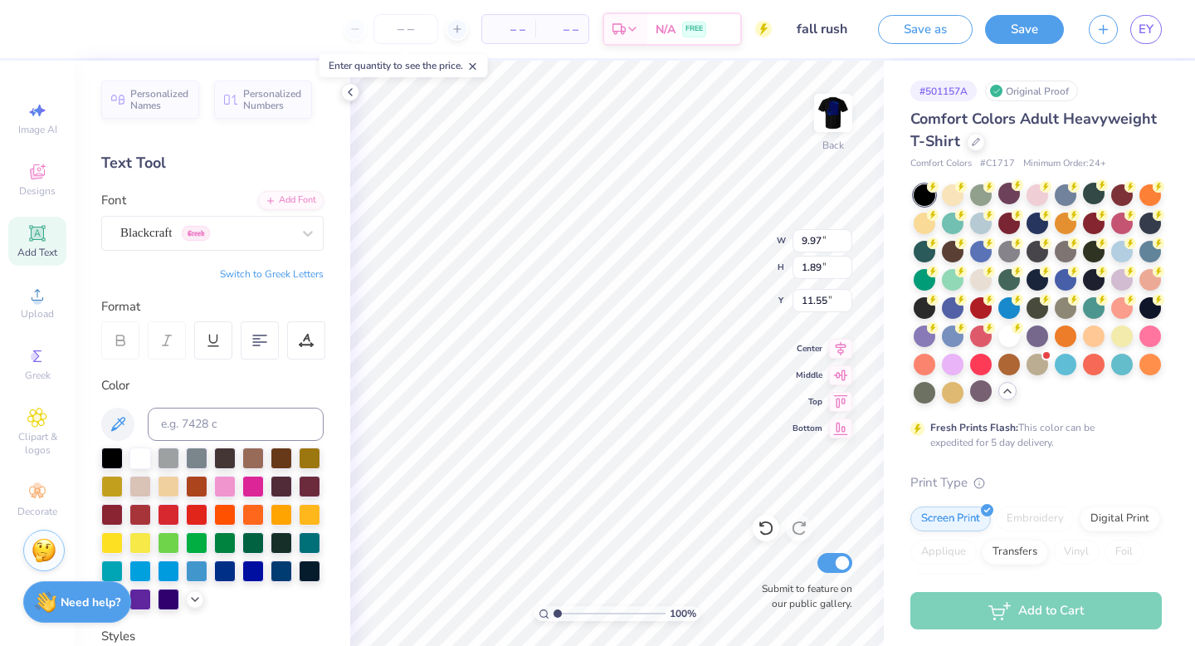
type input "4.77"
type input "0.91"
type input "7.96"
type input "3.94"
type input "0.75"
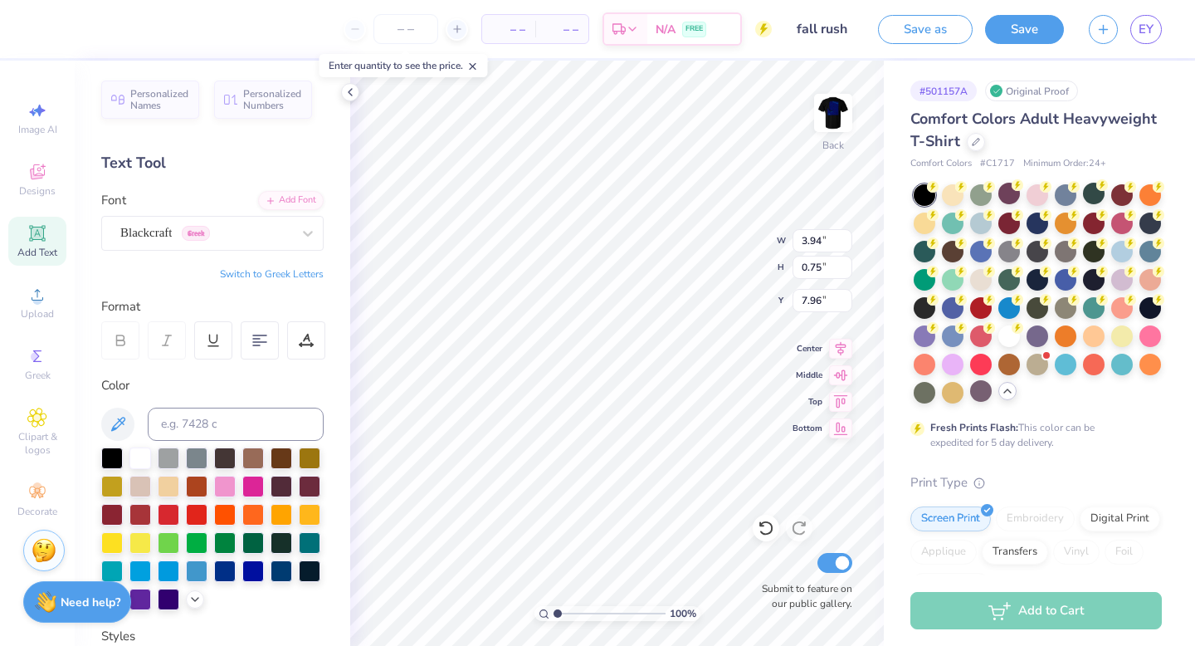
type input "2.96"
type input "0.56"
type input "8.15"
type input "7.84"
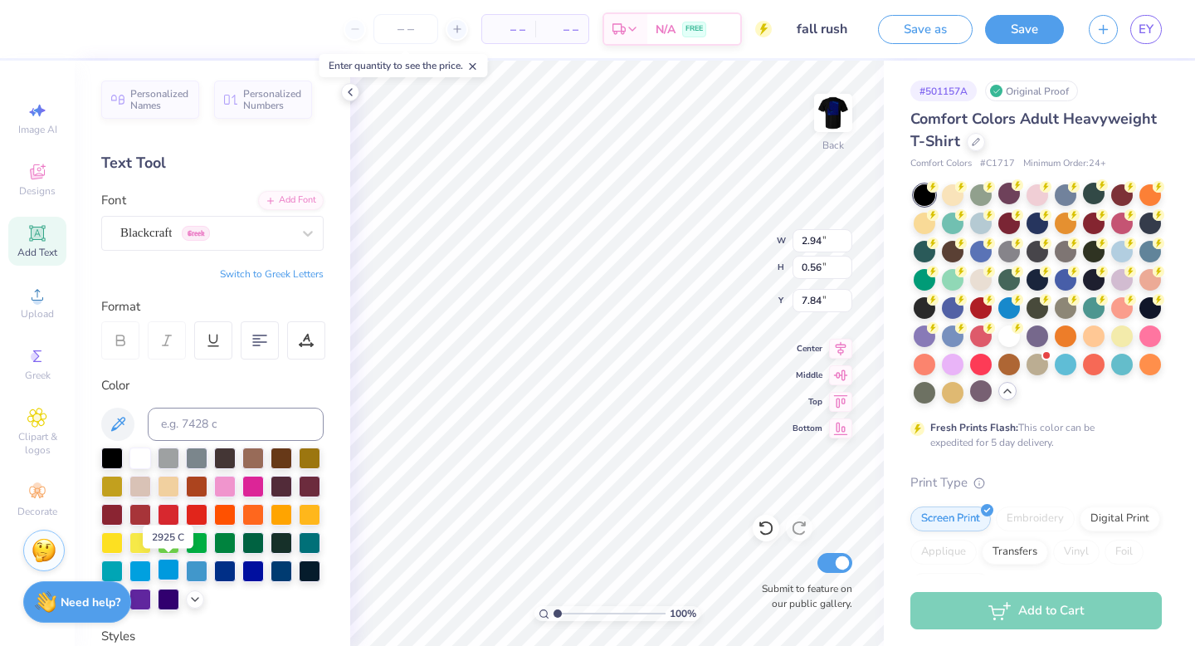
click at [173, 568] on div at bounding box center [169, 569] width 22 height 22
click at [256, 571] on div at bounding box center [253, 569] width 22 height 22
click at [143, 566] on div at bounding box center [140, 569] width 22 height 22
click at [172, 572] on div at bounding box center [169, 569] width 22 height 22
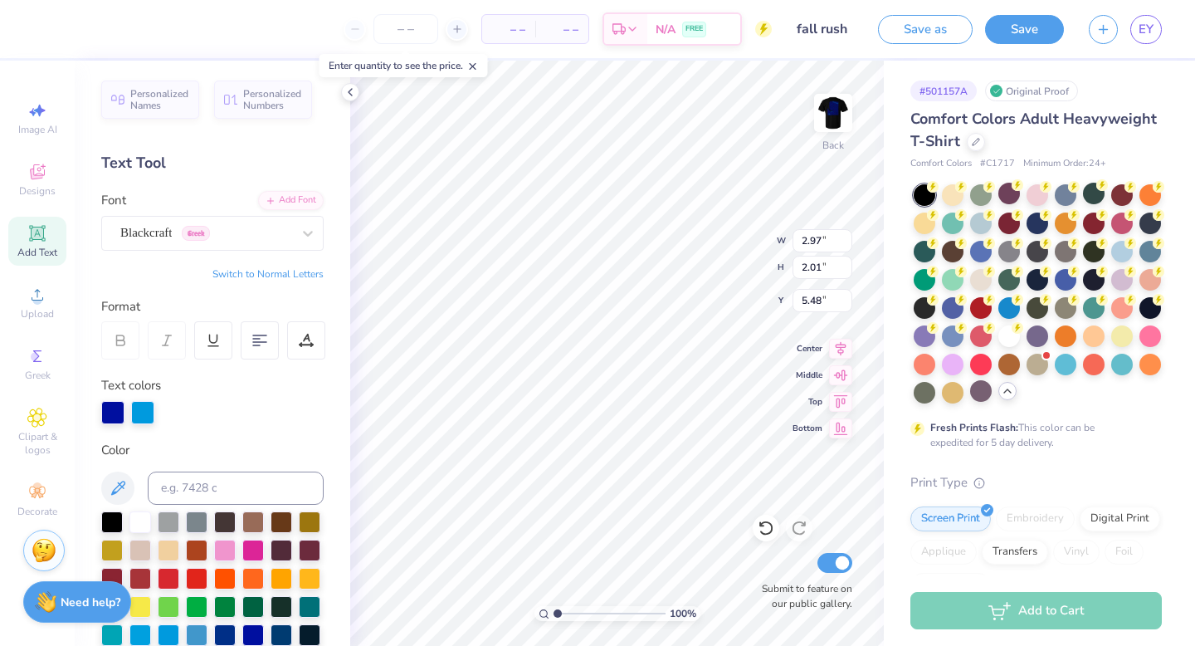
type input "5.48"
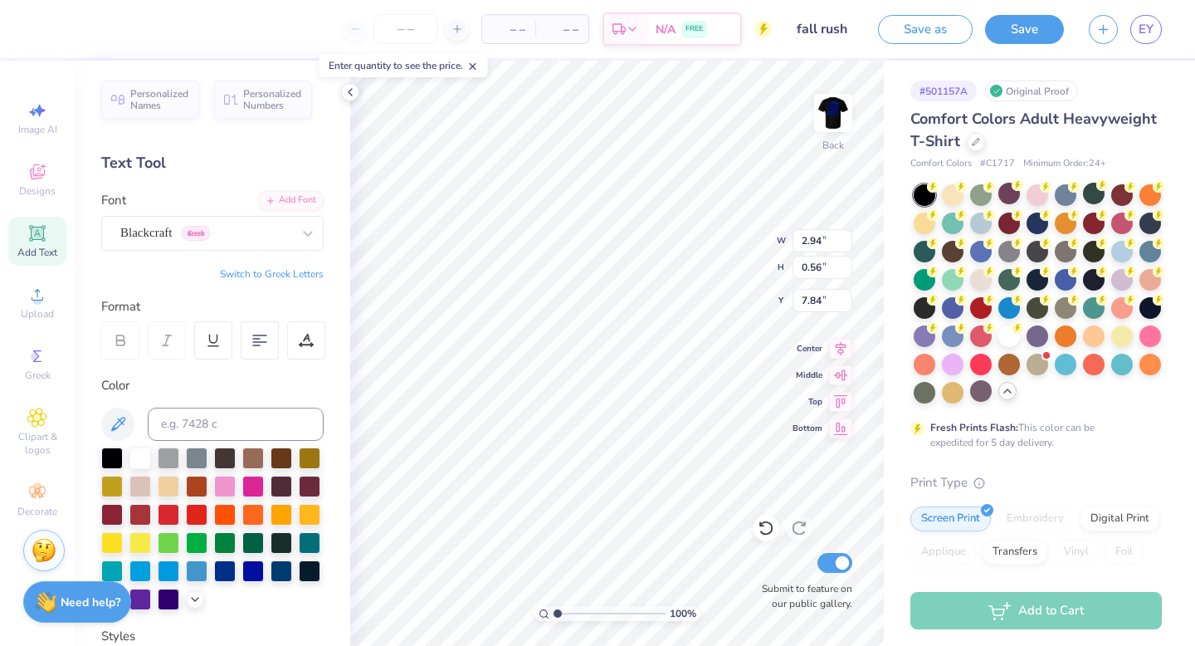
type textarea "FALL USH"
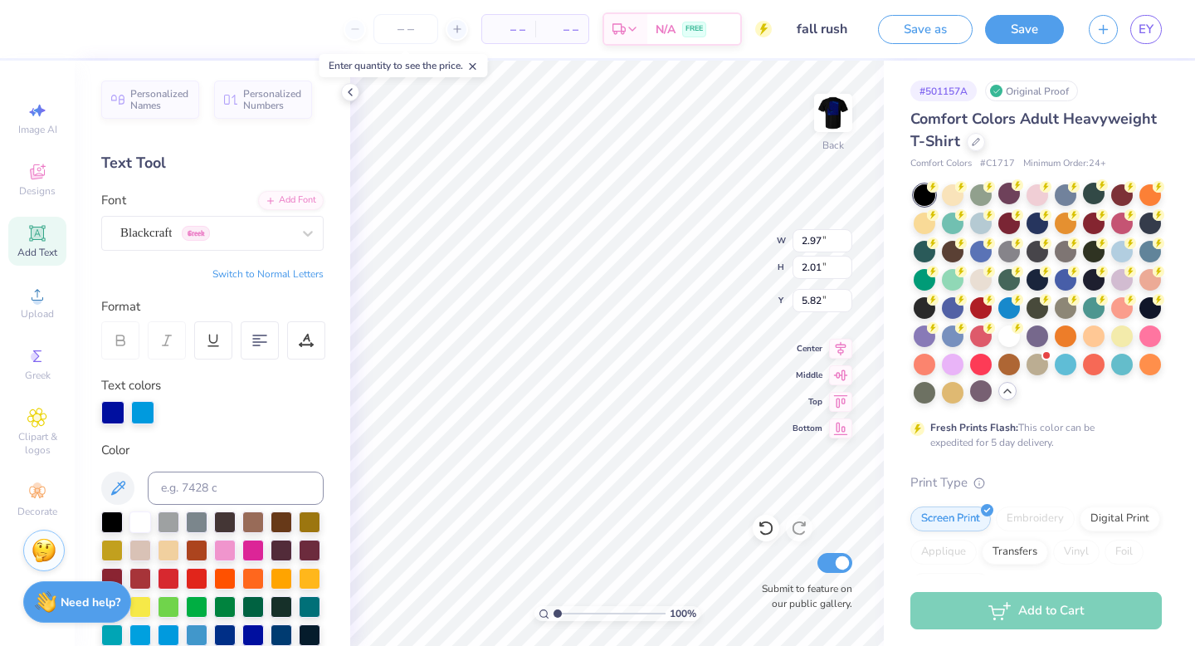
type input "5.82"
click at [826, 112] on img at bounding box center [833, 113] width 66 height 66
click at [826, 112] on img at bounding box center [832, 112] width 33 height 33
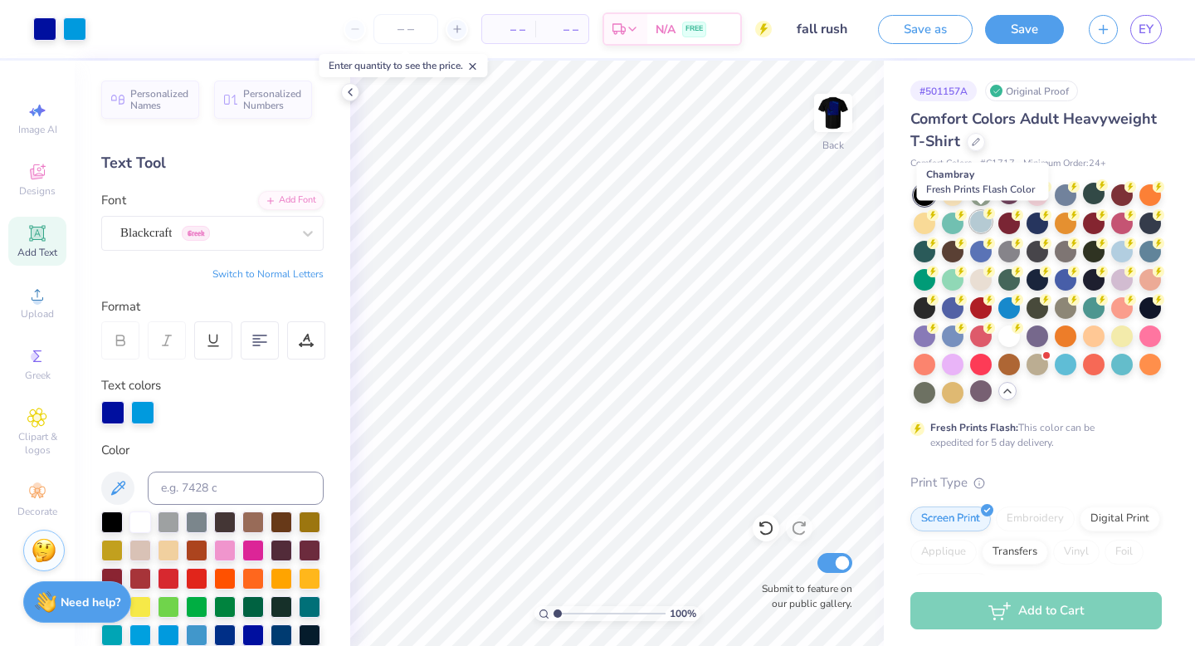
click at [983, 224] on div at bounding box center [981, 222] width 22 height 22
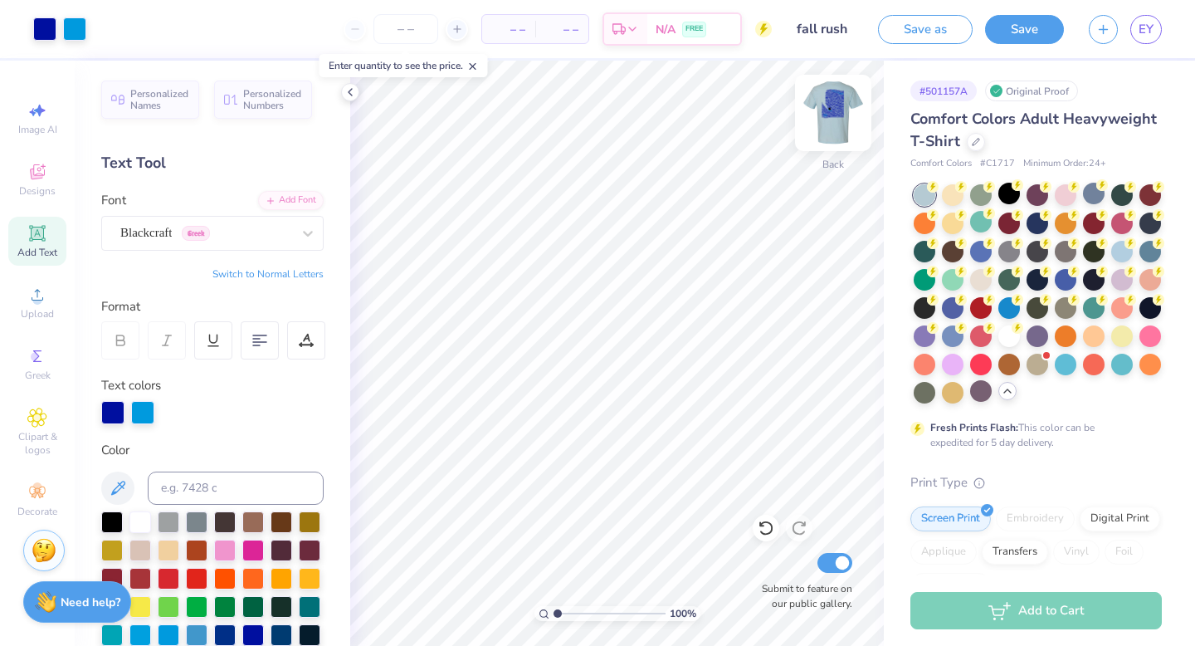
click at [827, 120] on img at bounding box center [833, 113] width 66 height 66
click at [46, 36] on div at bounding box center [44, 27] width 23 height 23
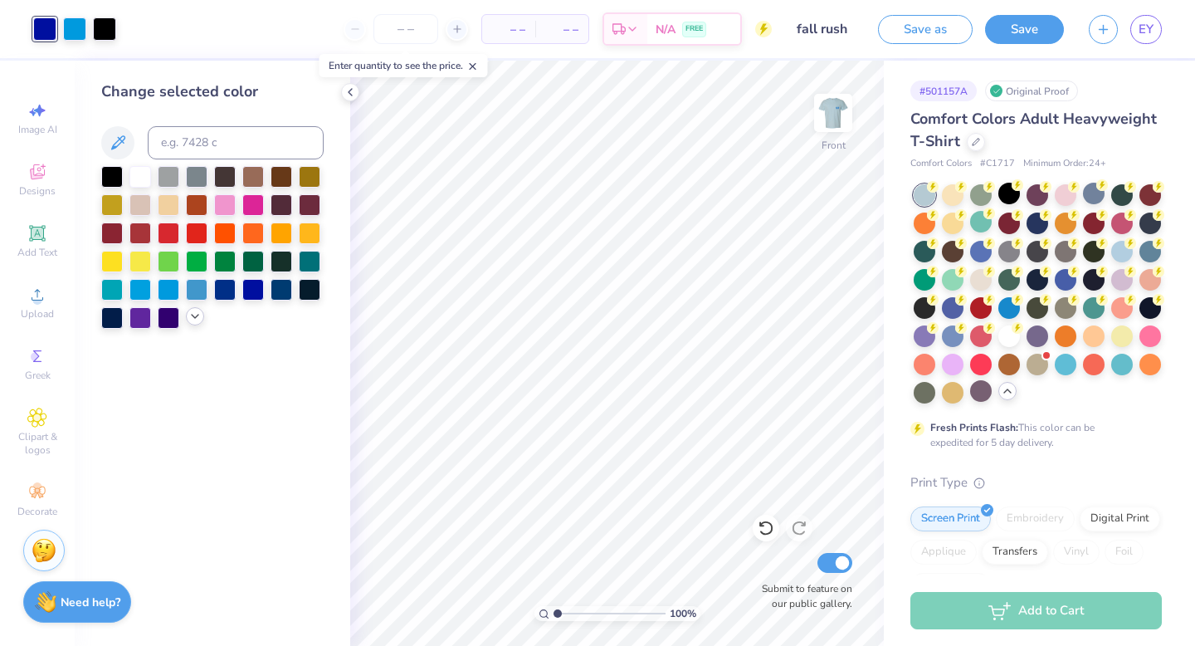
click at [197, 314] on icon at bounding box center [194, 315] width 13 height 13
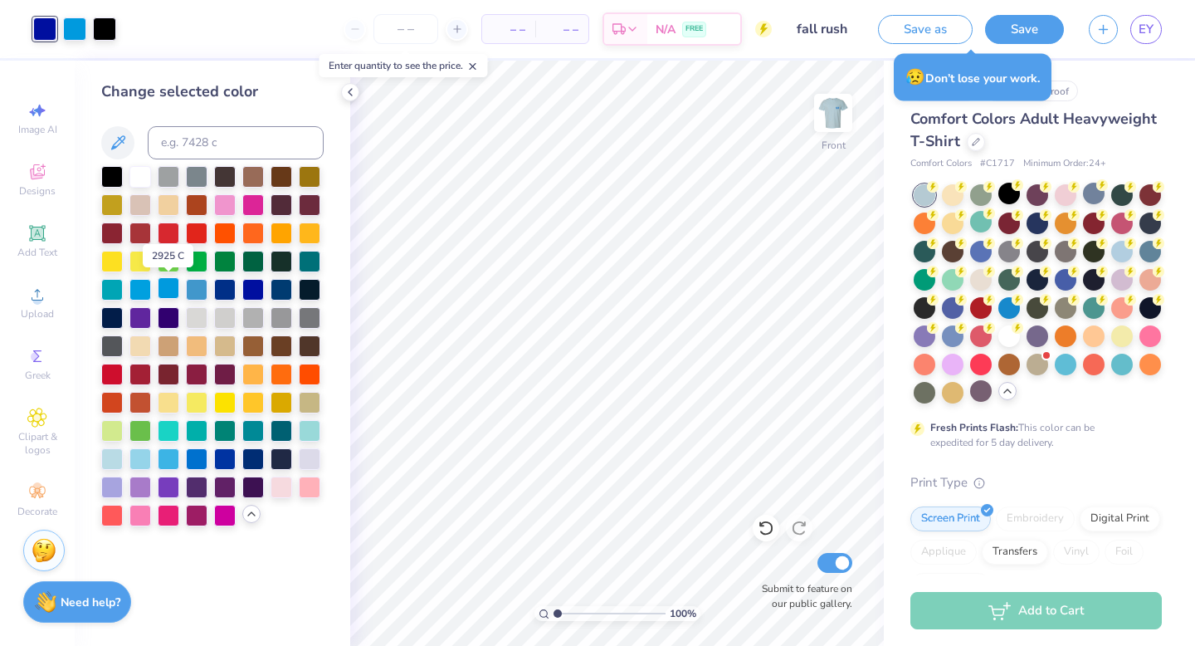
click at [163, 289] on div at bounding box center [169, 288] width 22 height 22
click at [227, 290] on div at bounding box center [225, 288] width 22 height 22
click at [254, 292] on div at bounding box center [253, 288] width 22 height 22
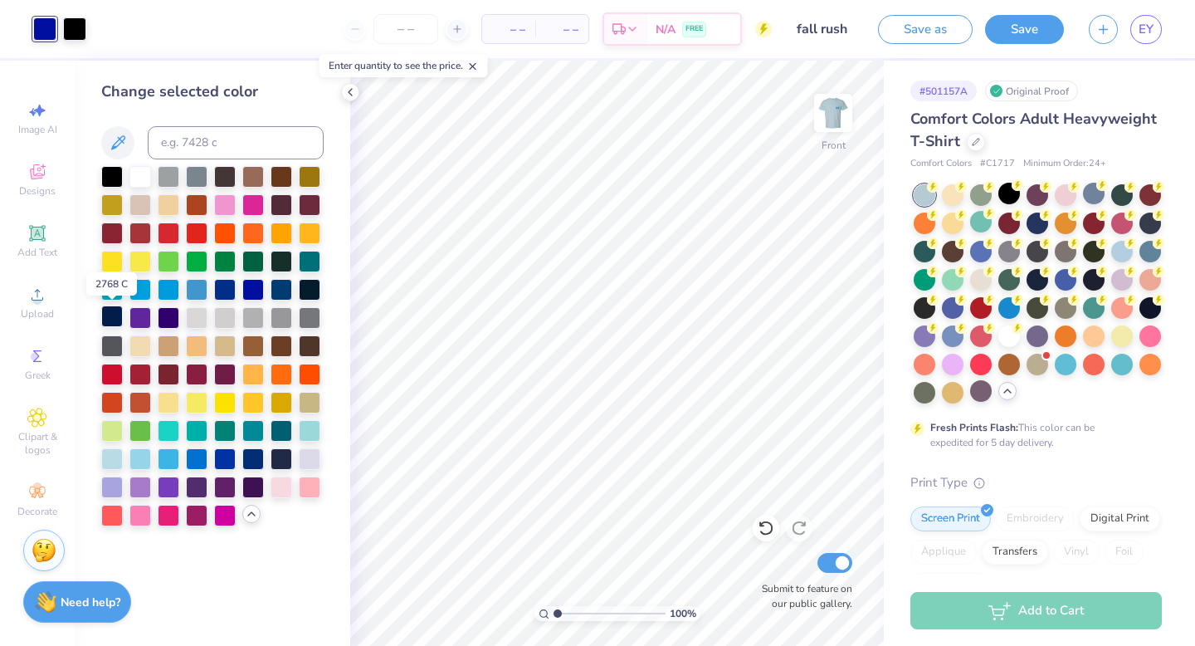
click at [106, 316] on div at bounding box center [112, 316] width 22 height 22
click at [76, 31] on div at bounding box center [74, 27] width 23 height 23
click at [223, 406] on div at bounding box center [225, 401] width 22 height 22
click at [172, 482] on div at bounding box center [169, 486] width 22 height 22
click at [144, 485] on div at bounding box center [140, 486] width 22 height 22
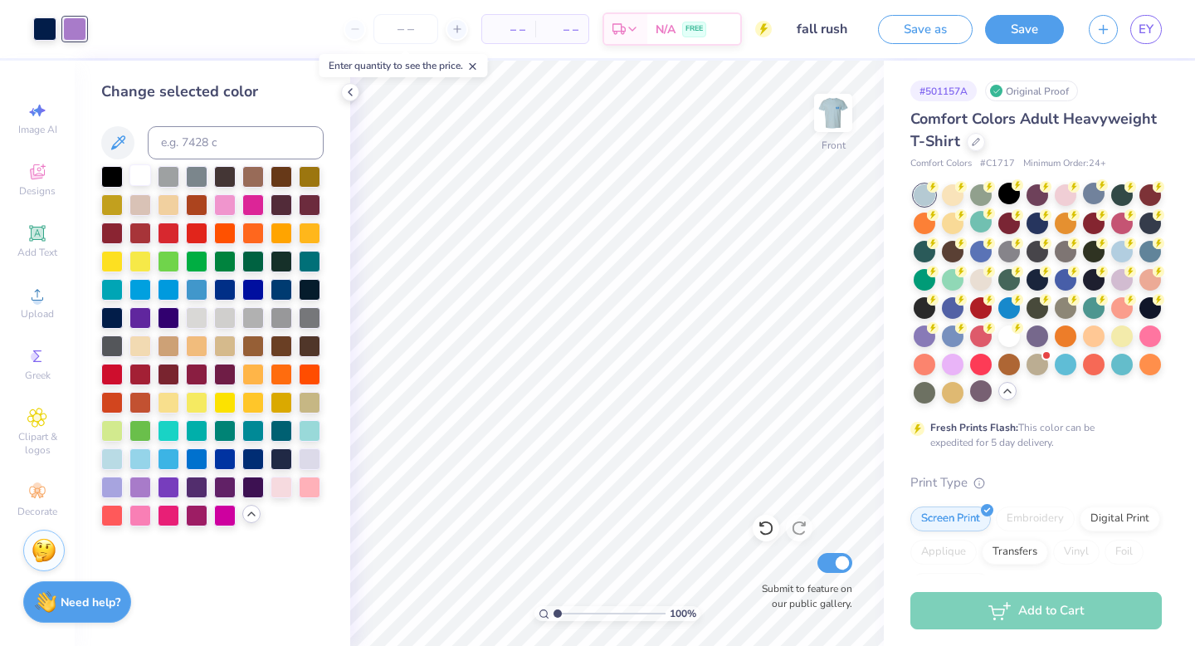
click at [142, 183] on div at bounding box center [140, 175] width 22 height 22
click at [763, 538] on div at bounding box center [766, 527] width 27 height 27
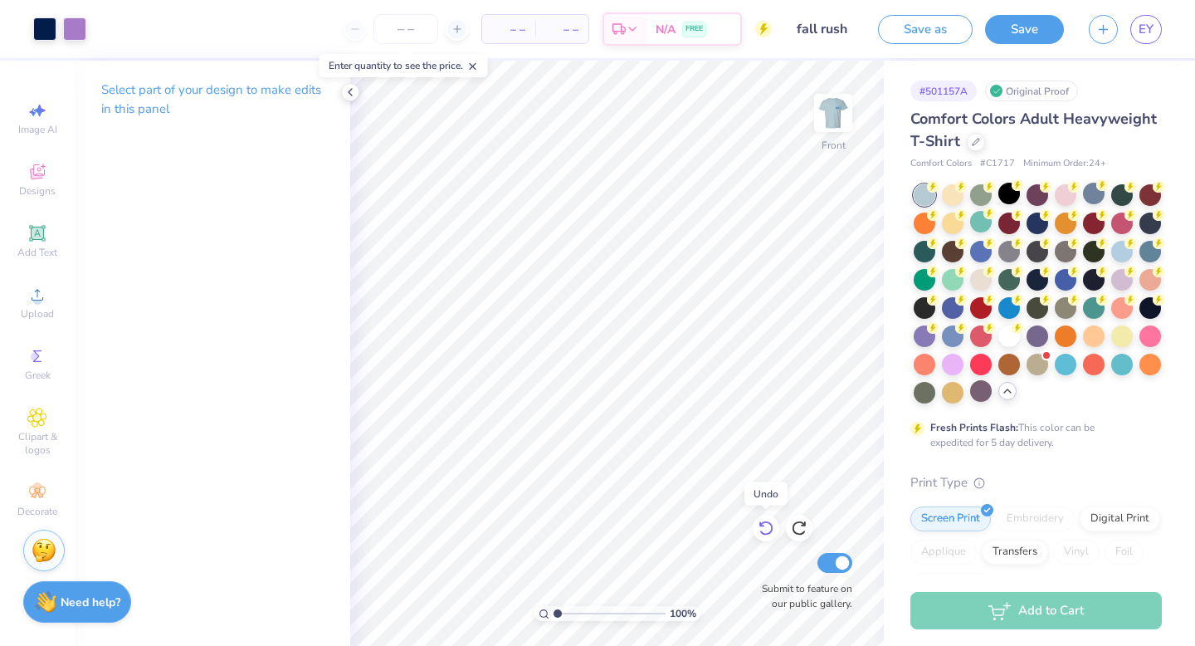
click at [763, 538] on div at bounding box center [766, 527] width 27 height 27
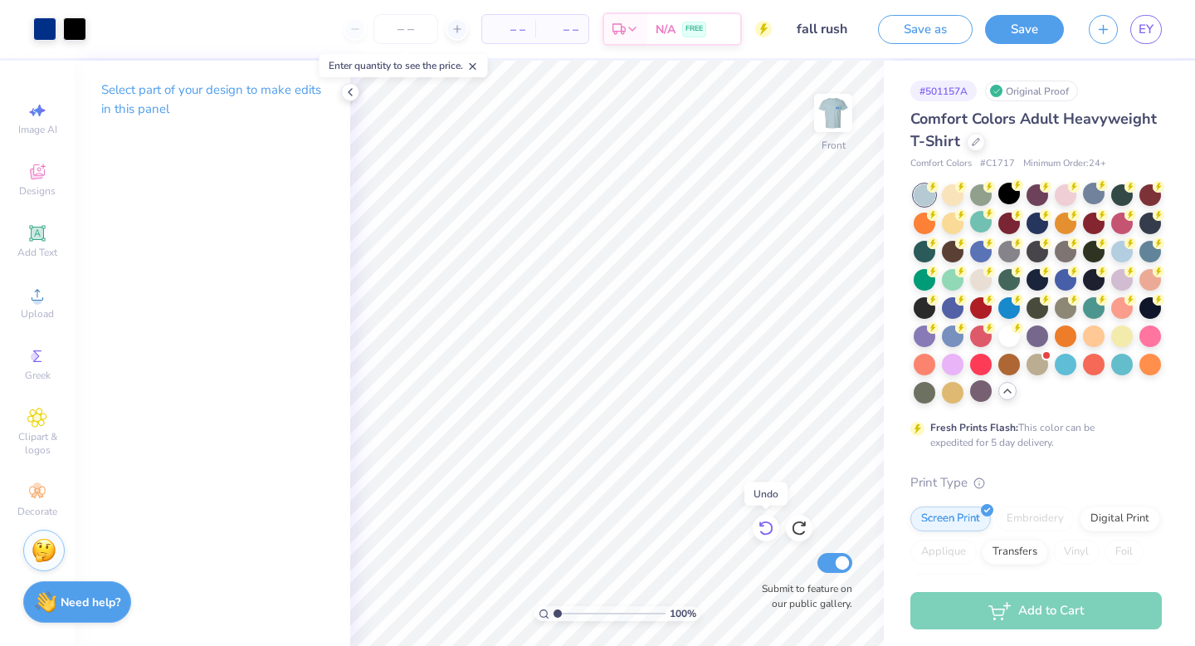
click at [763, 538] on div at bounding box center [766, 527] width 27 height 27
click at [763, 537] on div at bounding box center [766, 527] width 27 height 27
click at [763, 527] on icon at bounding box center [766, 527] width 17 height 17
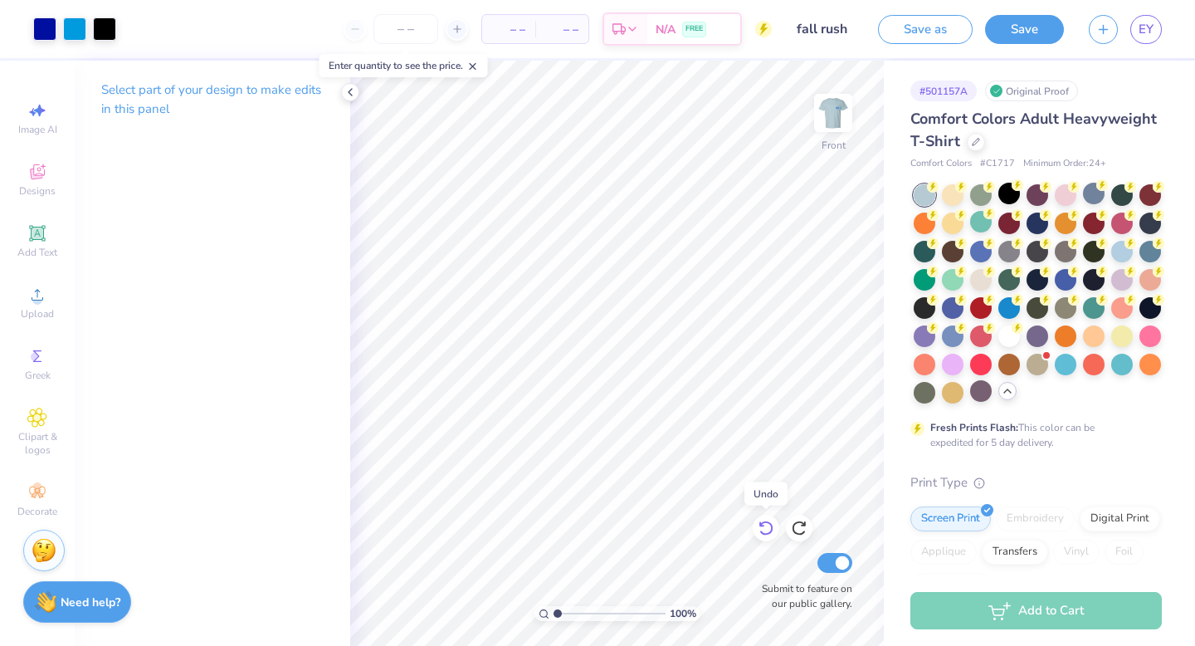
click at [763, 527] on icon at bounding box center [766, 527] width 17 height 17
click at [1006, 202] on div at bounding box center [1009, 194] width 22 height 22
click at [801, 528] on icon at bounding box center [799, 527] width 17 height 17
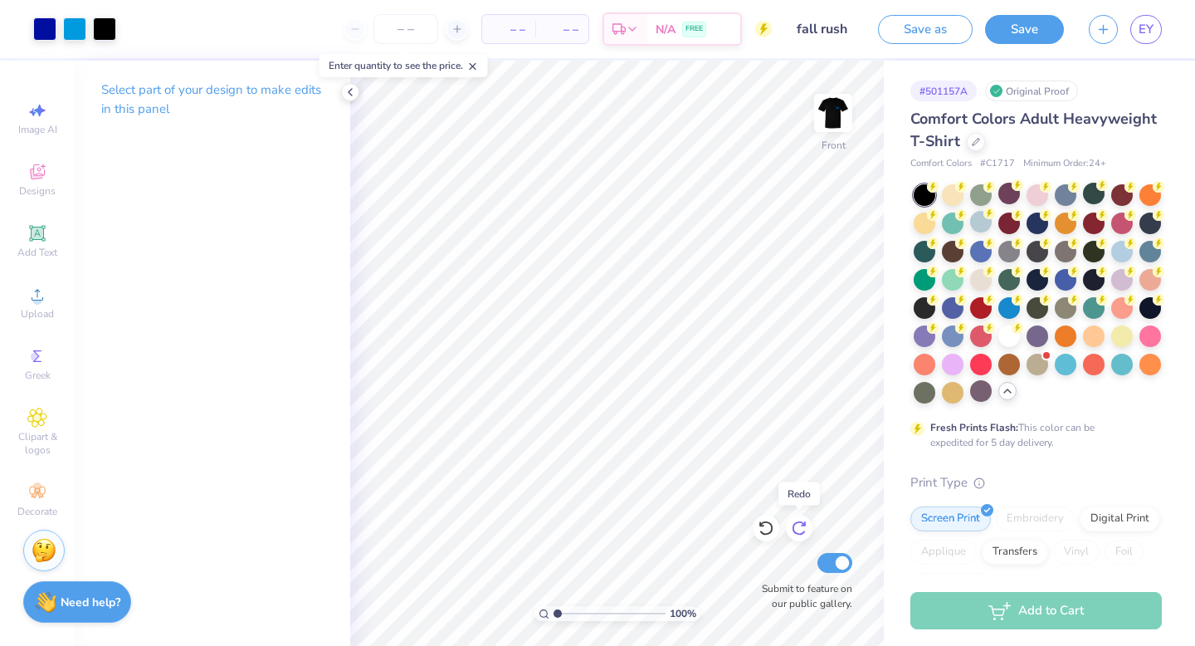
click at [801, 528] on icon at bounding box center [799, 527] width 17 height 17
click at [767, 532] on icon at bounding box center [766, 527] width 17 height 17
click at [1022, 38] on button "Save" at bounding box center [1024, 26] width 79 height 29
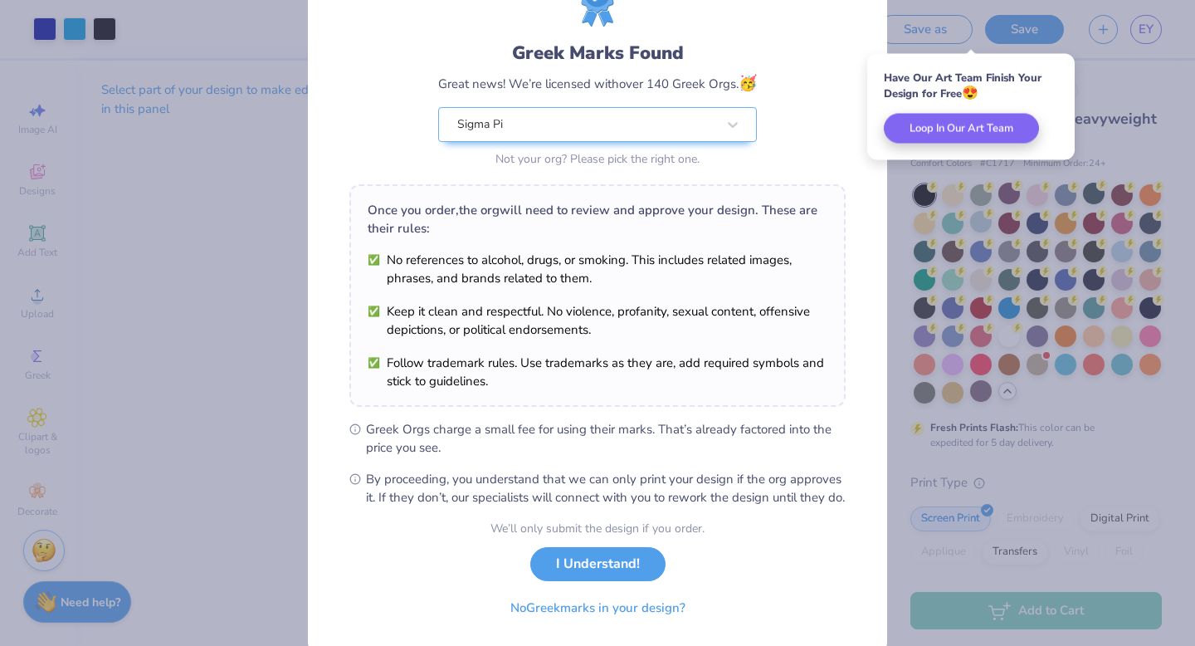
scroll to position [131, 0]
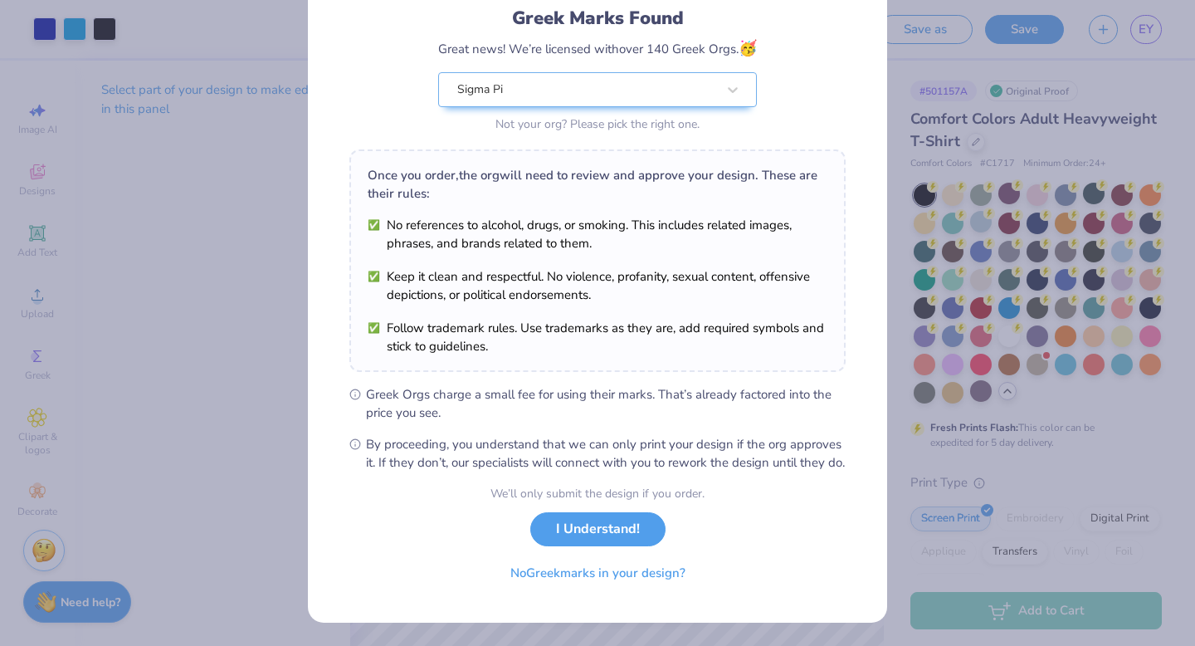
click at [587, 512] on div "We’ll only submit the design if you order. I Understand! No Greek marks in your…" at bounding box center [597, 537] width 214 height 105
click at [587, 525] on button "I Understand!" at bounding box center [597, 525] width 135 height 34
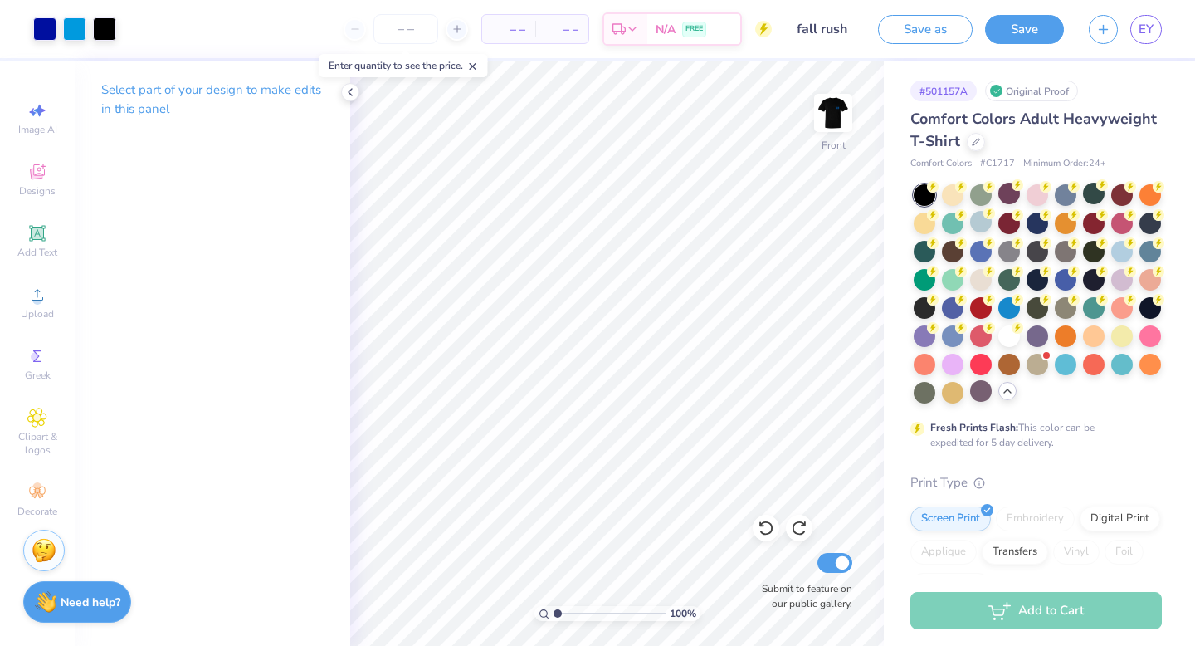
scroll to position [0, 0]
type input "1.76"
type input "0.85"
type input "12.23"
click at [46, 34] on div at bounding box center [44, 27] width 23 height 23
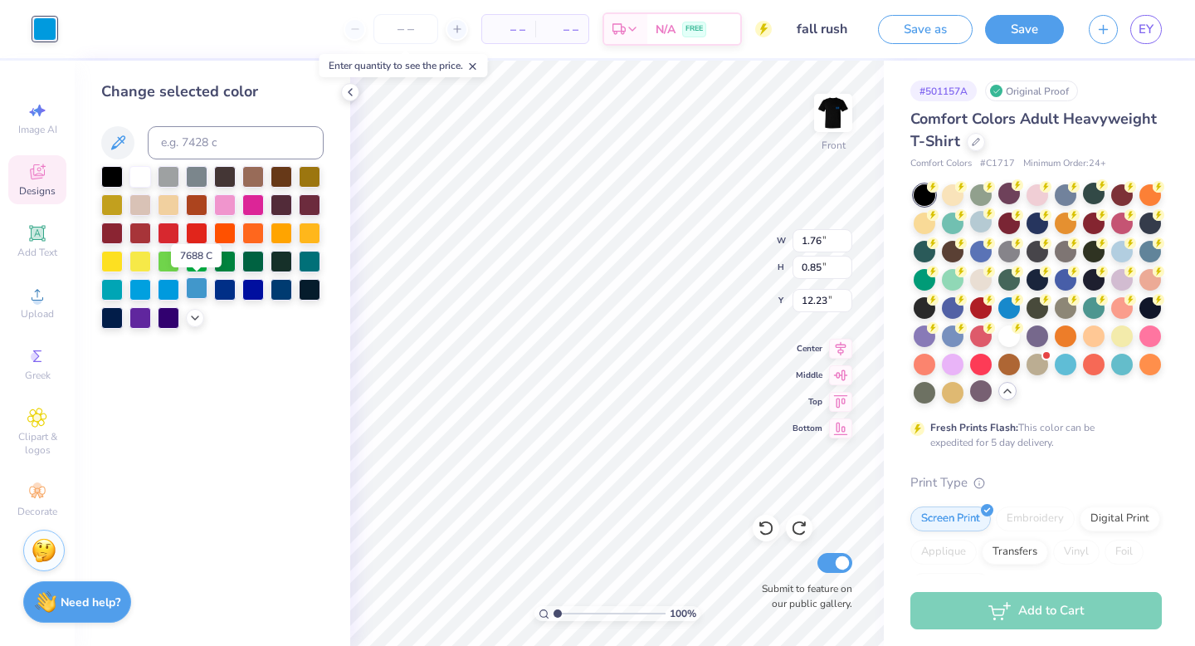
click at [193, 294] on div at bounding box center [197, 288] width 22 height 22
click at [146, 289] on div at bounding box center [140, 288] width 22 height 22
click at [251, 236] on div at bounding box center [253, 232] width 22 height 22
click at [143, 285] on div at bounding box center [140, 288] width 22 height 22
click at [192, 290] on div at bounding box center [197, 288] width 22 height 22
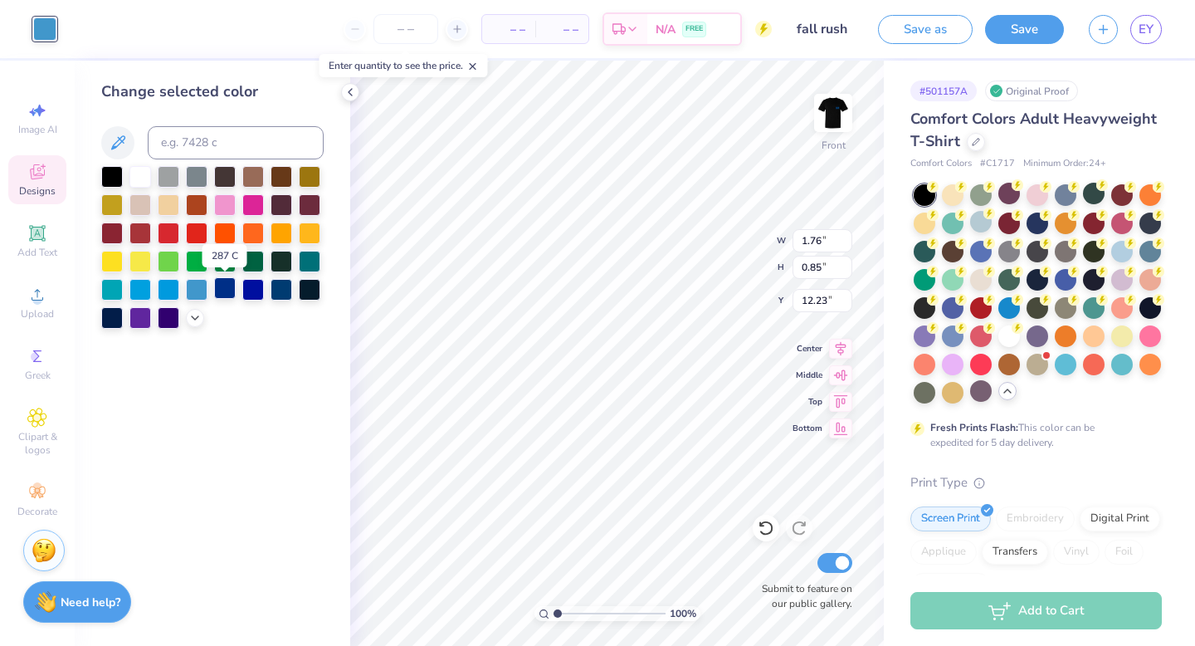
click at [226, 290] on div at bounding box center [225, 288] width 22 height 22
click at [142, 259] on div at bounding box center [140, 260] width 22 height 22
click at [140, 297] on div at bounding box center [140, 288] width 22 height 22
click at [194, 320] on icon at bounding box center [194, 315] width 13 height 13
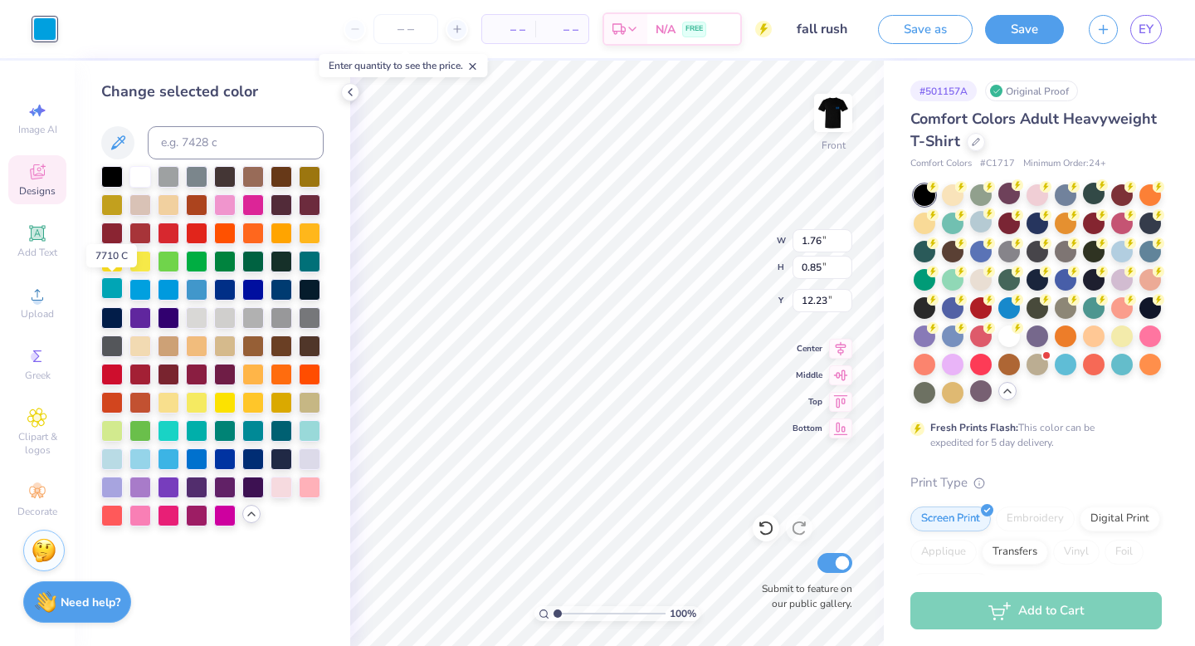
click at [118, 287] on div at bounding box center [112, 288] width 22 height 22
click at [139, 490] on div at bounding box center [140, 486] width 22 height 22
click at [145, 297] on div at bounding box center [140, 288] width 22 height 22
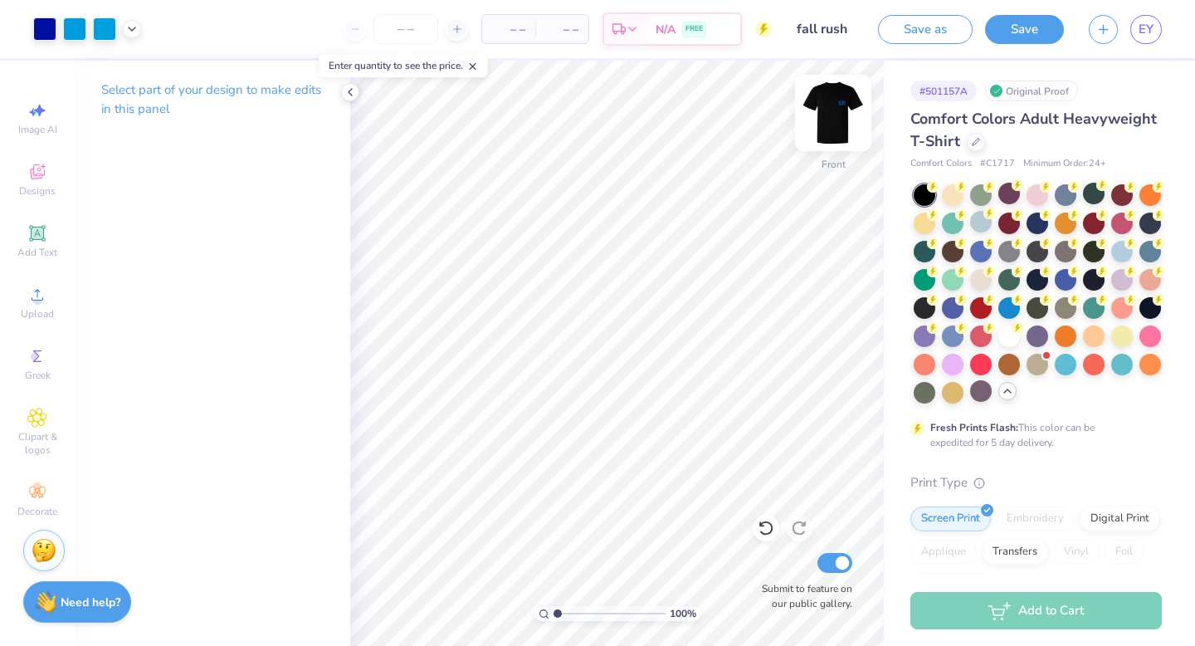
click at [821, 125] on img at bounding box center [833, 113] width 66 height 66
click at [349, 91] on polyline at bounding box center [349, 92] width 3 height 7
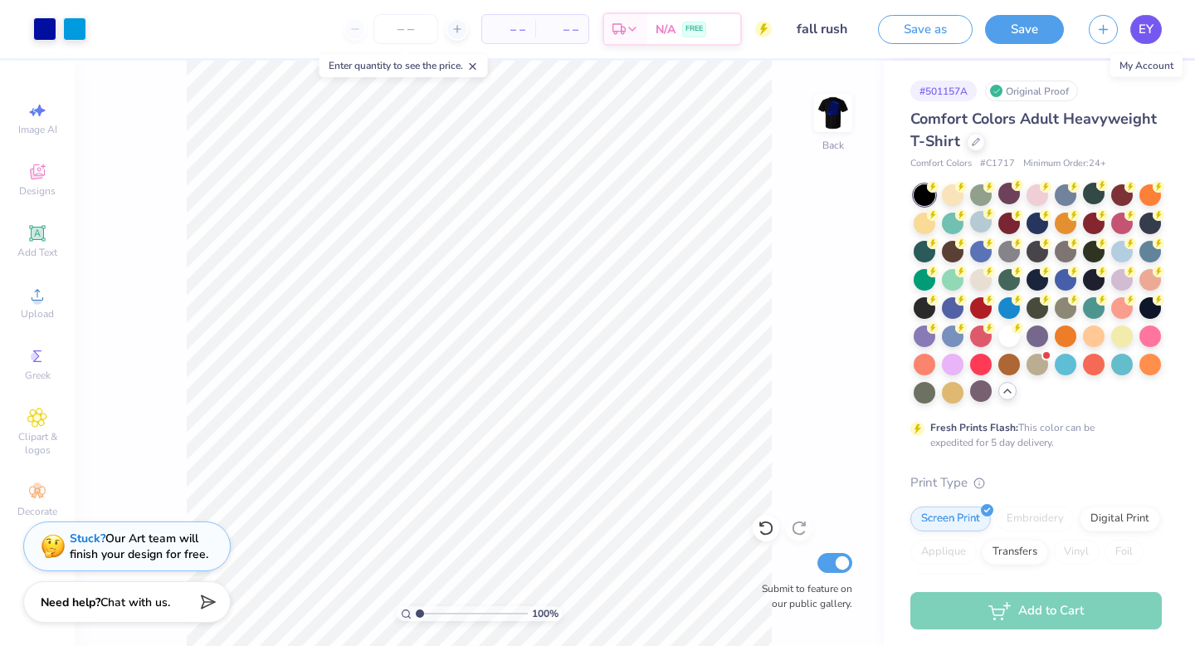
click at [1147, 37] on span "EY" at bounding box center [1145, 29] width 15 height 19
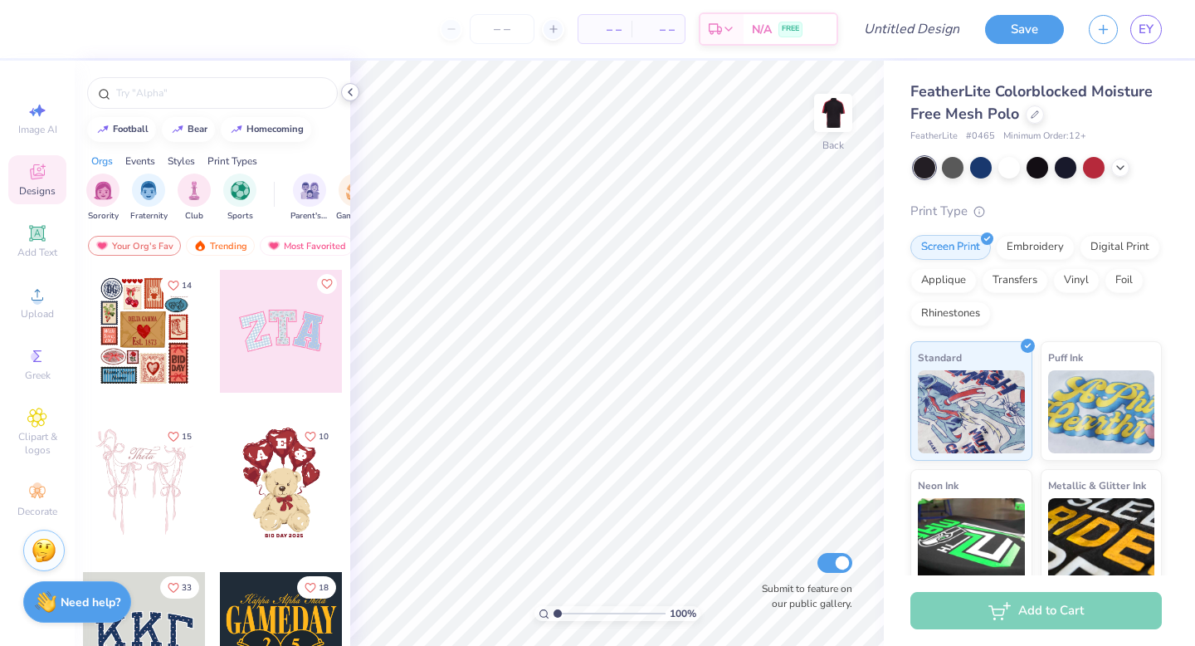
click at [352, 89] on icon at bounding box center [350, 91] width 13 height 13
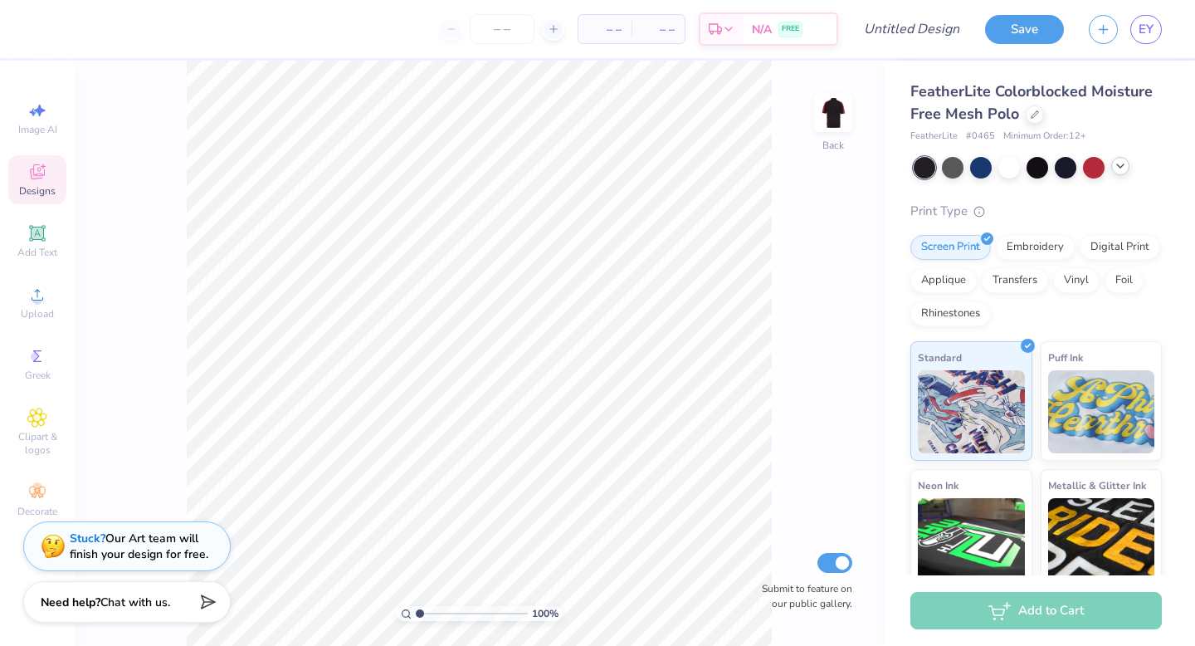
click at [1120, 165] on icon at bounding box center [1119, 165] width 13 height 13
click at [956, 166] on div at bounding box center [953, 166] width 22 height 22
click at [1004, 167] on div at bounding box center [1009, 166] width 22 height 22
click at [1043, 171] on div at bounding box center [1037, 166] width 22 height 22
click at [1062, 168] on div at bounding box center [1066, 166] width 22 height 22
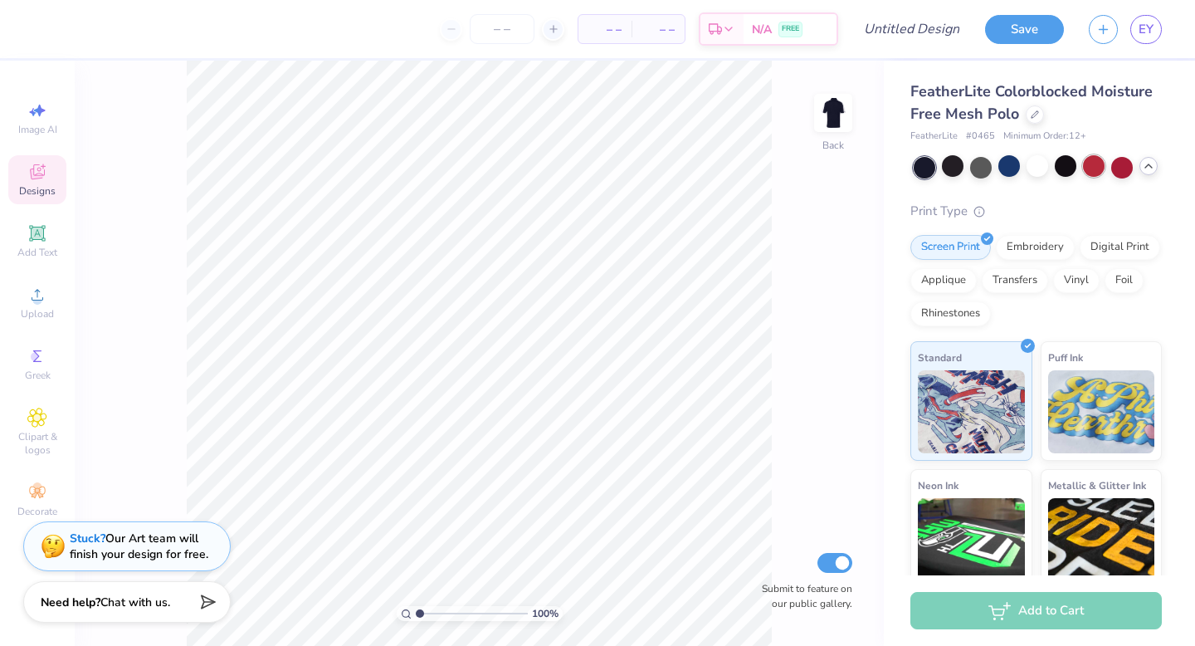
click at [1094, 160] on div at bounding box center [1094, 166] width 22 height 22
click at [1113, 163] on div at bounding box center [1122, 166] width 22 height 22
click at [916, 167] on div at bounding box center [925, 168] width 22 height 22
click at [925, 168] on div at bounding box center [925, 168] width 22 height 22
click at [949, 171] on div at bounding box center [953, 166] width 22 height 22
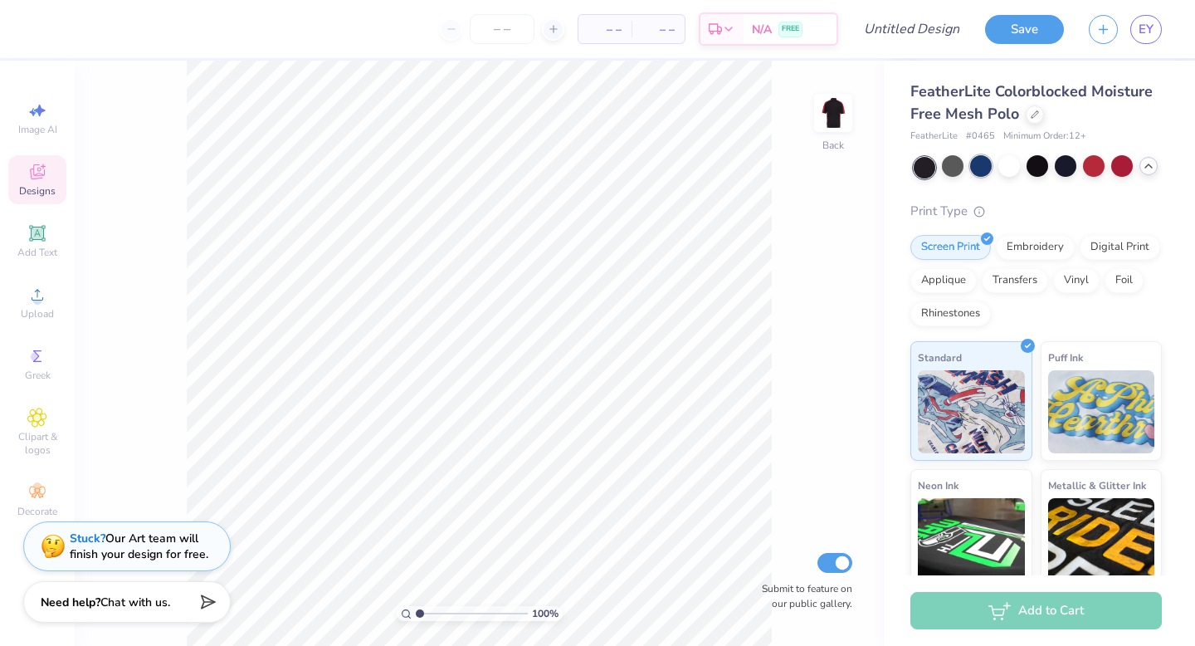
click at [974, 173] on div at bounding box center [981, 166] width 22 height 22
click at [928, 170] on div at bounding box center [925, 168] width 22 height 22
click at [947, 172] on div at bounding box center [953, 166] width 22 height 22
click at [1154, 28] on link "EY" at bounding box center [1146, 29] width 32 height 29
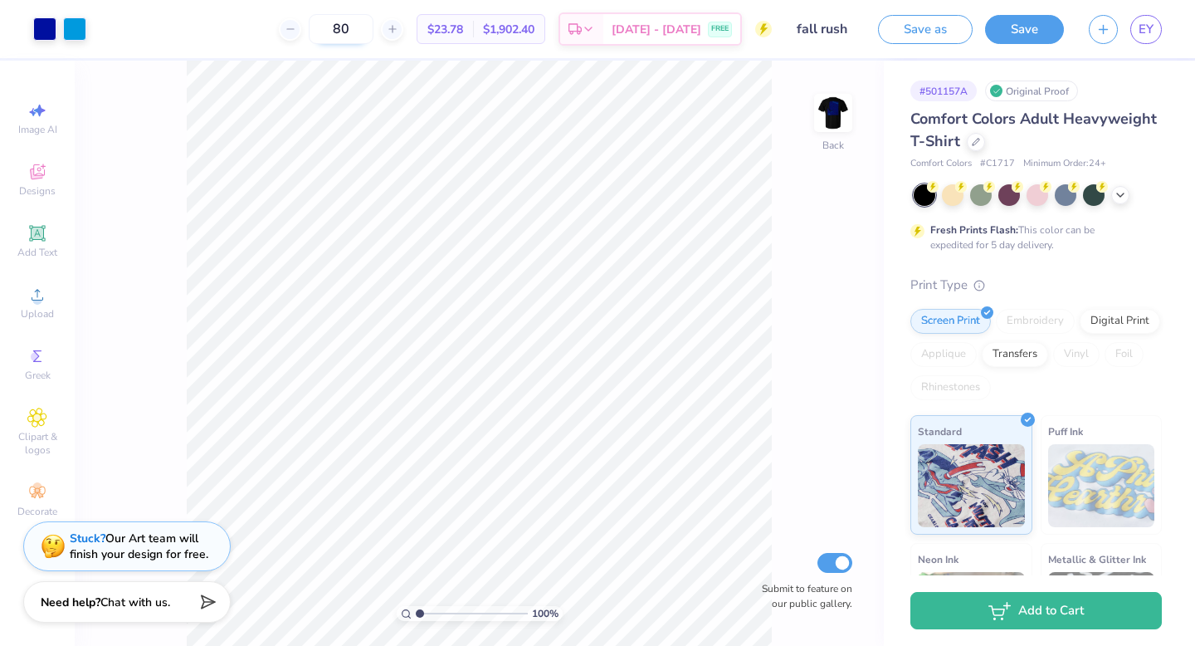
click at [361, 27] on input "80" at bounding box center [341, 29] width 65 height 30
type input "70"
click at [828, 112] on img at bounding box center [833, 113] width 66 height 66
click at [828, 112] on img at bounding box center [832, 112] width 33 height 33
click at [46, 27] on div at bounding box center [44, 27] width 23 height 23
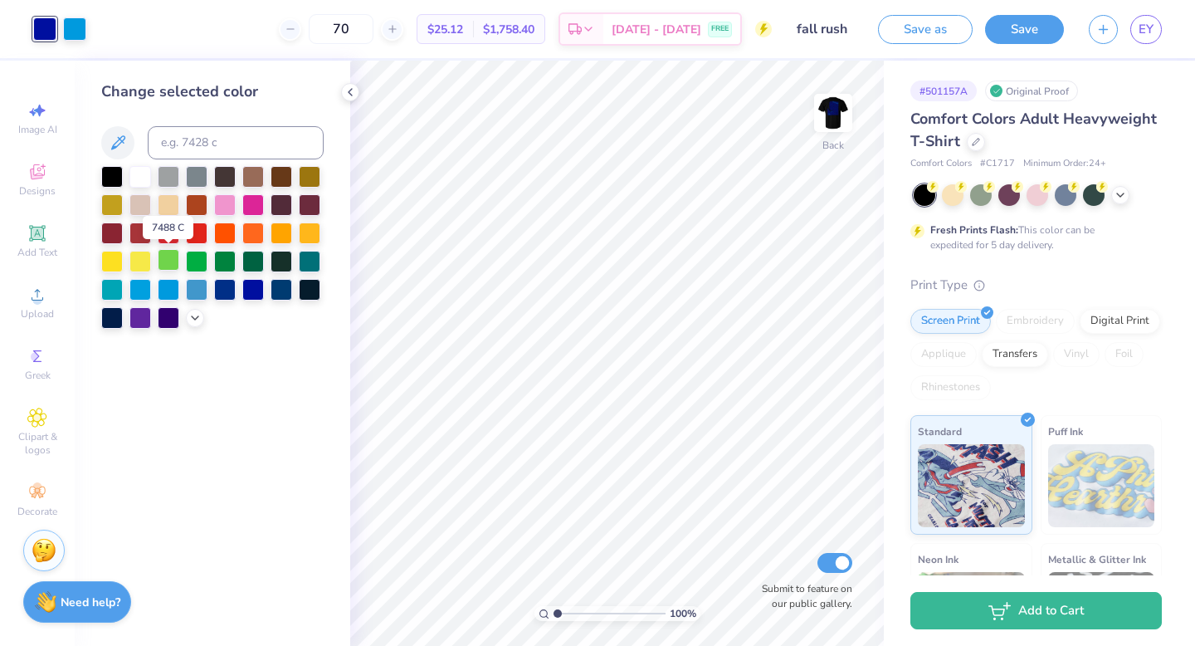
click at [173, 256] on div at bounding box center [169, 260] width 22 height 22
click at [76, 34] on div at bounding box center [74, 27] width 23 height 23
click at [246, 289] on div at bounding box center [253, 290] width 22 height 22
click at [46, 38] on div at bounding box center [44, 27] width 23 height 23
click at [173, 288] on div at bounding box center [169, 288] width 22 height 22
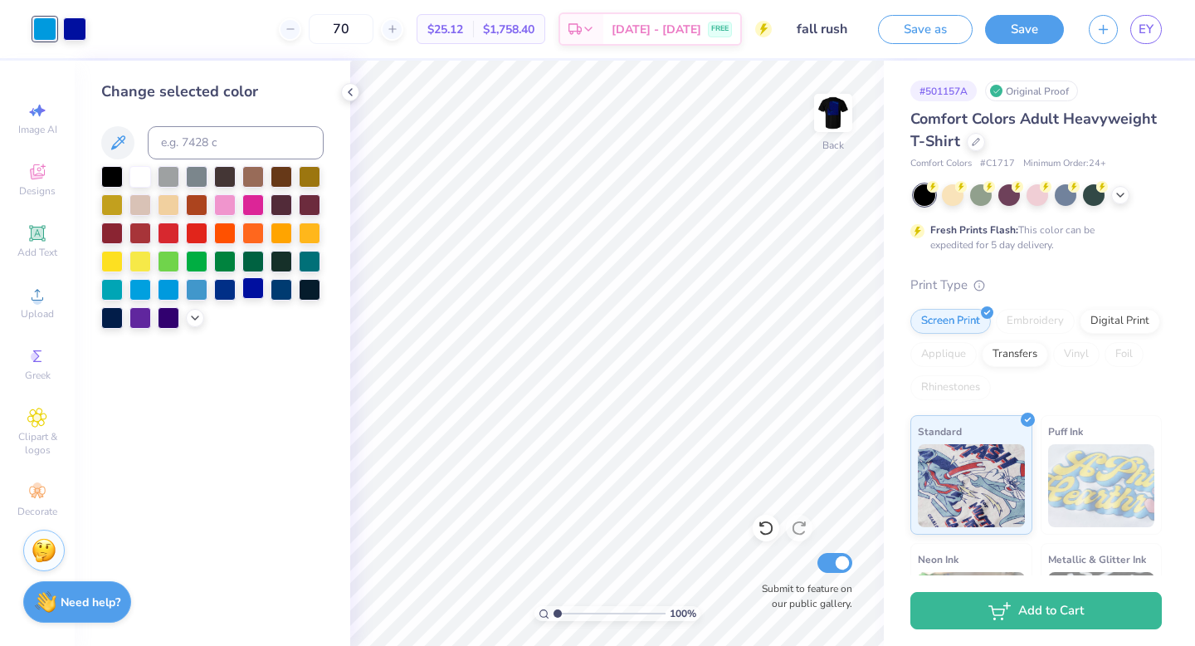
click at [261, 293] on div at bounding box center [253, 288] width 22 height 22
